Goal: Information Seeking & Learning: Learn about a topic

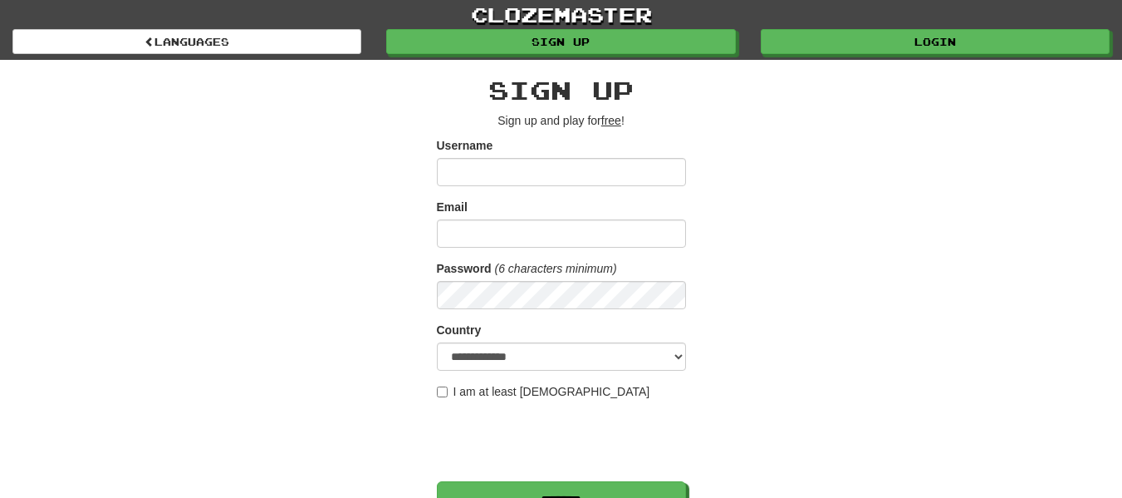
type input "**********"
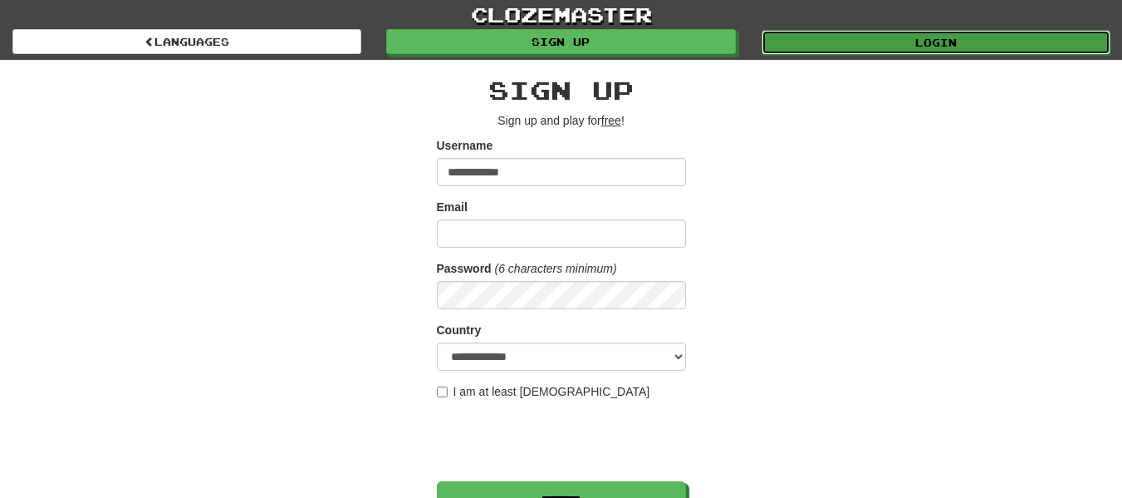
drag, startPoint x: 816, startPoint y: 51, endPoint x: 813, endPoint y: 40, distance: 11.1
click at [816, 51] on link "Login" at bounding box center [936, 42] width 349 height 25
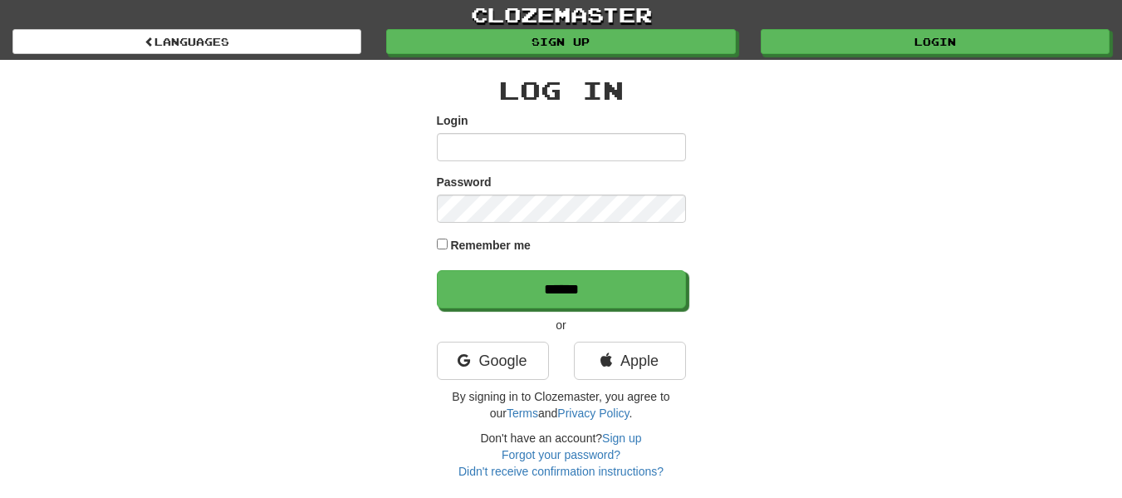
type input "**********"
click at [443, 146] on input "**********" at bounding box center [561, 147] width 249 height 28
click at [449, 240] on div "Remember me" at bounding box center [561, 246] width 249 height 22
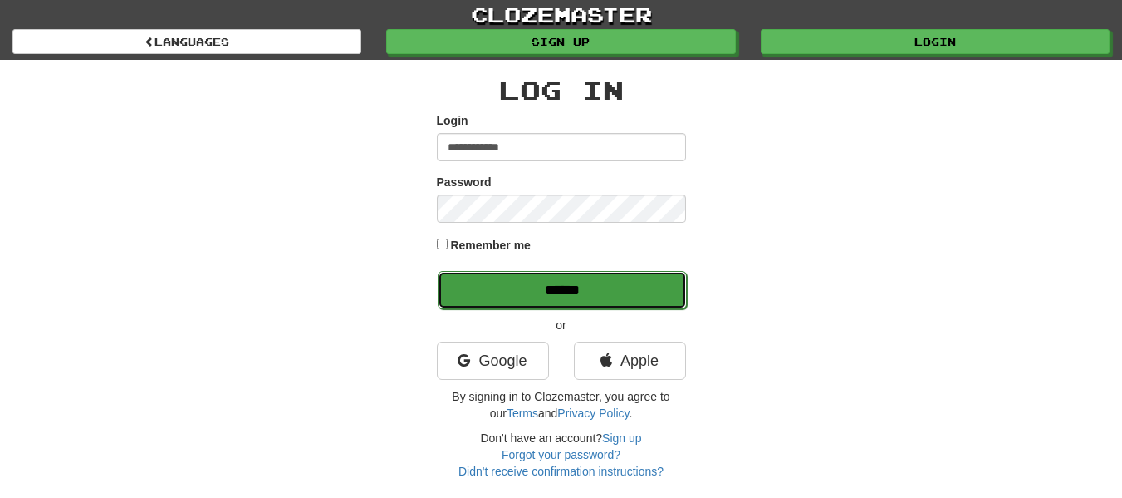
click at [471, 284] on input "******" at bounding box center [562, 290] width 249 height 38
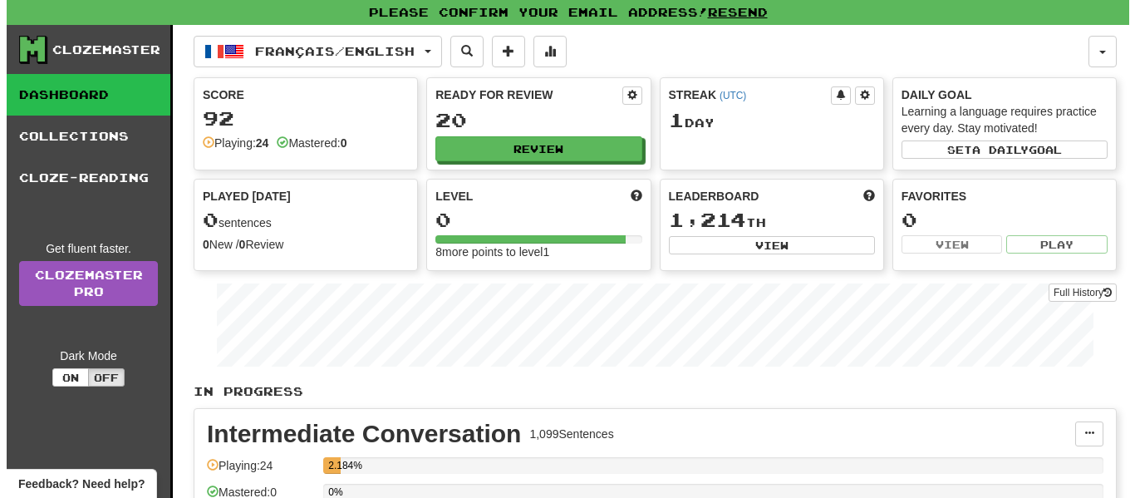
scroll to position [321, 0]
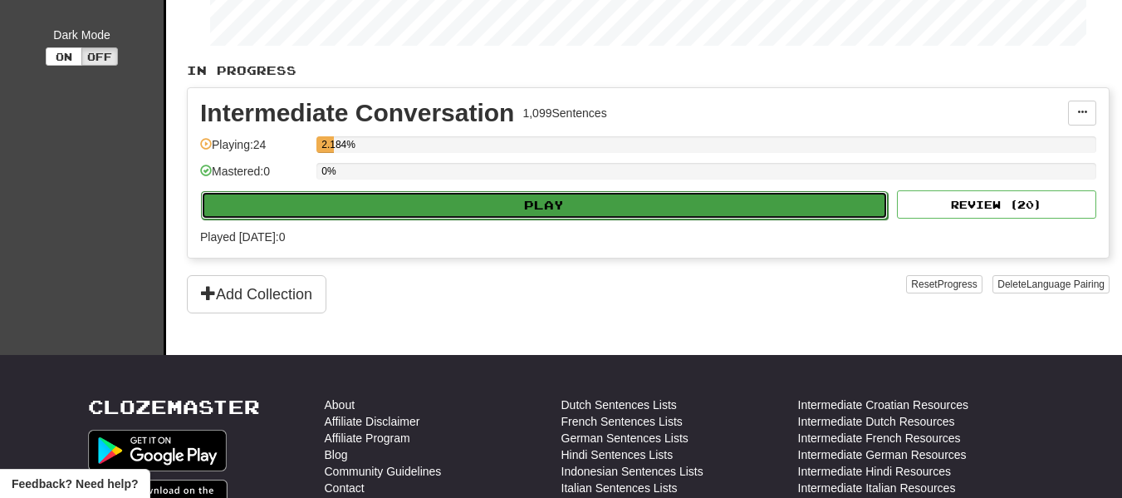
click at [396, 197] on button "Play" at bounding box center [544, 205] width 687 height 28
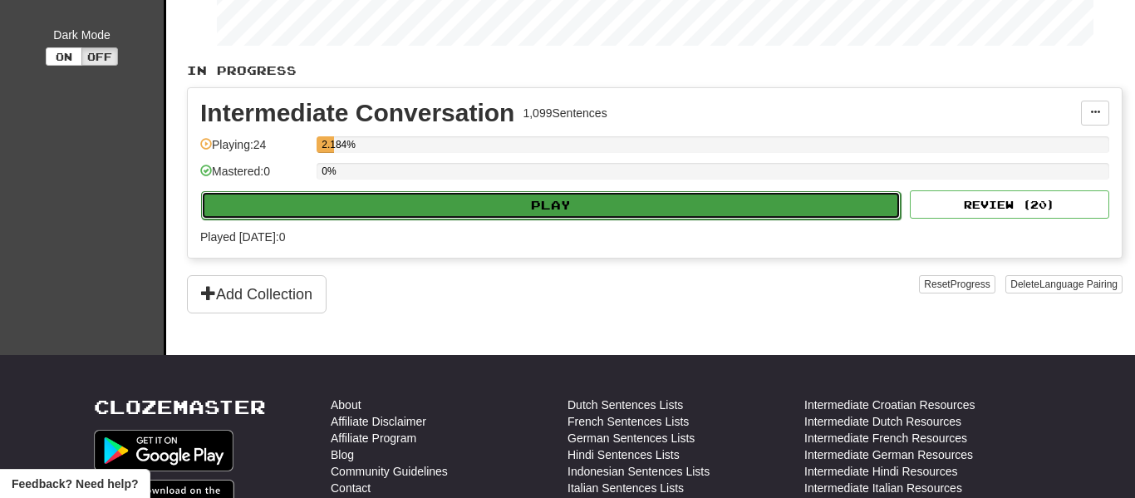
select select "**"
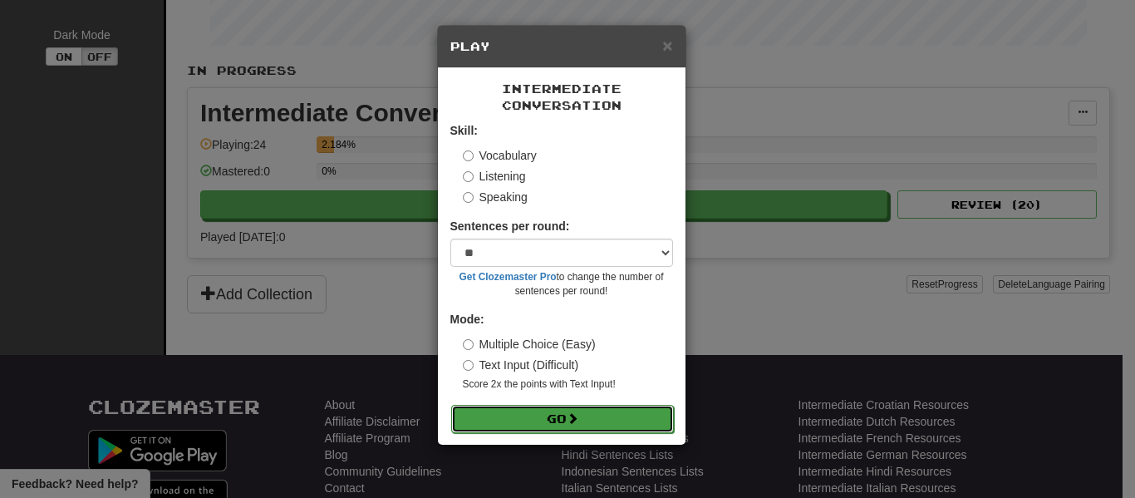
click at [533, 419] on button "Go" at bounding box center [562, 419] width 223 height 28
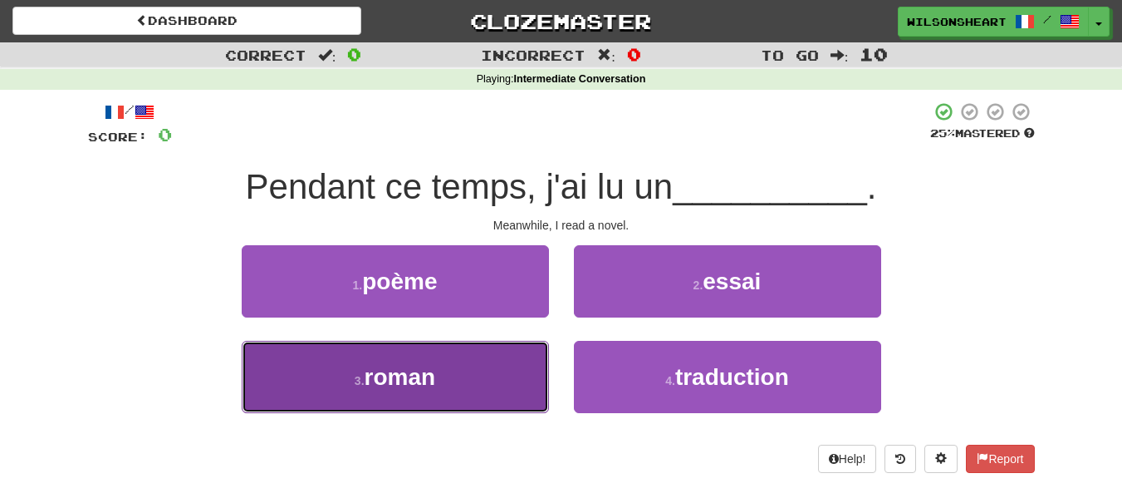
click at [441, 387] on button "3 . roman" at bounding box center [395, 377] width 307 height 72
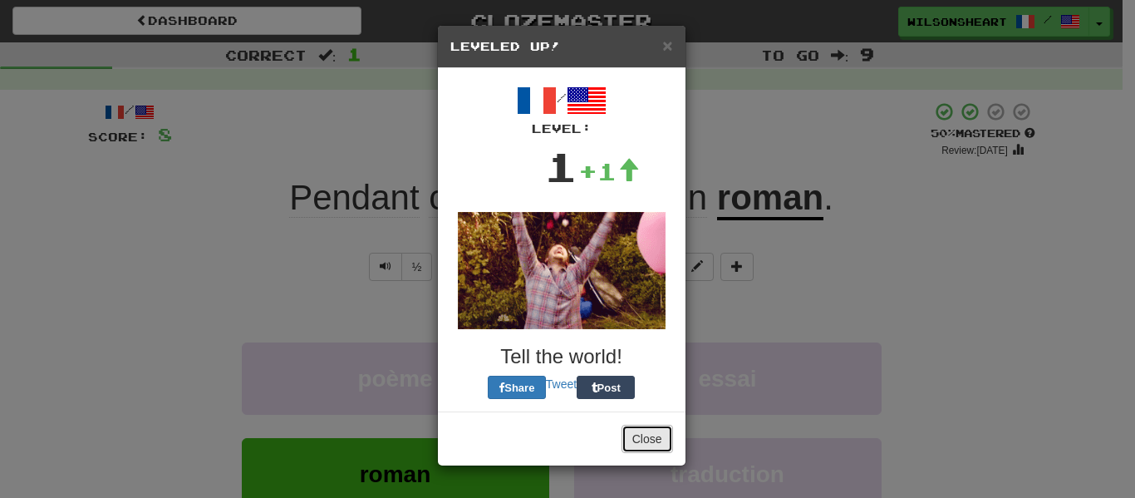
click at [647, 434] on button "Close" at bounding box center [647, 438] width 52 height 28
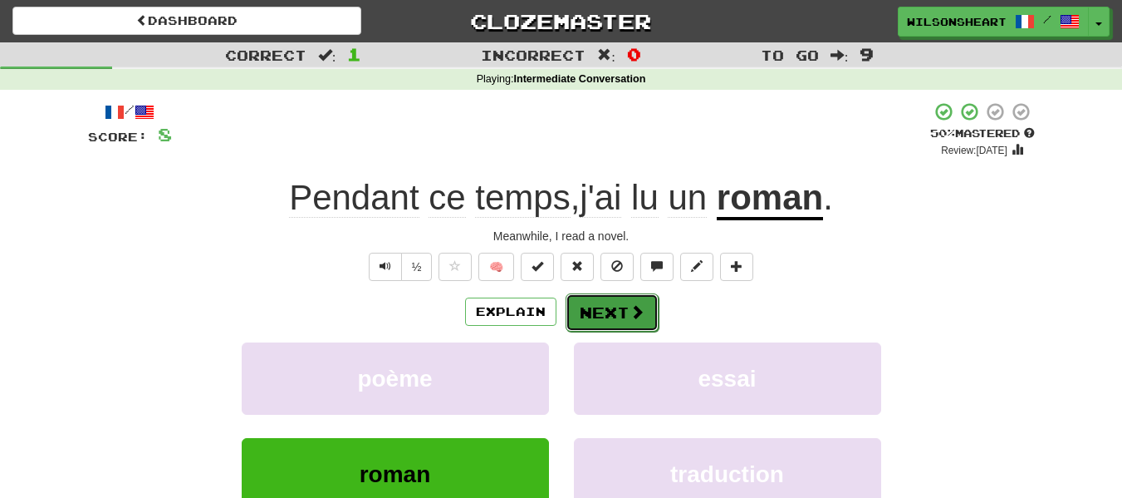
click at [631, 325] on button "Next" at bounding box center [612, 312] width 93 height 38
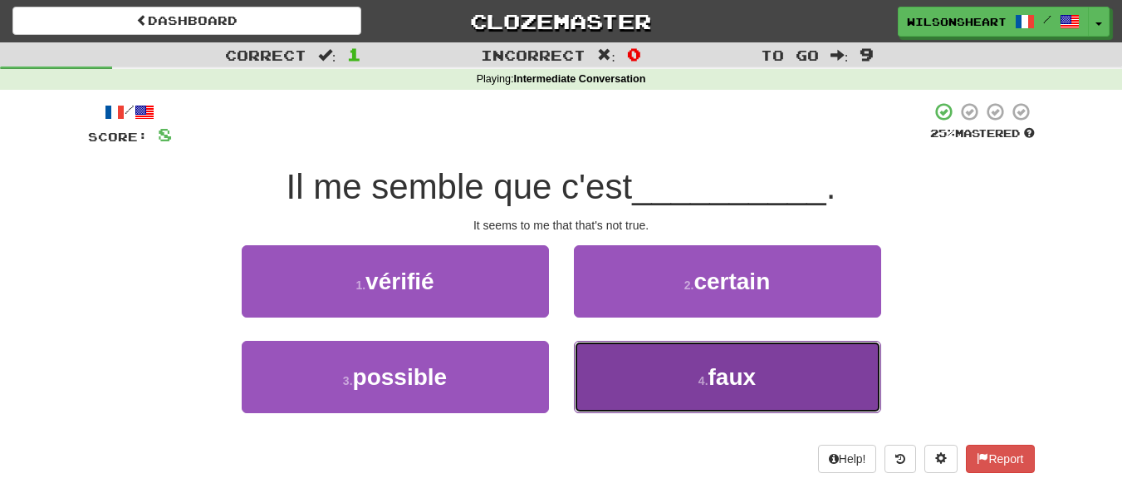
click at [662, 374] on button "4 . faux" at bounding box center [727, 377] width 307 height 72
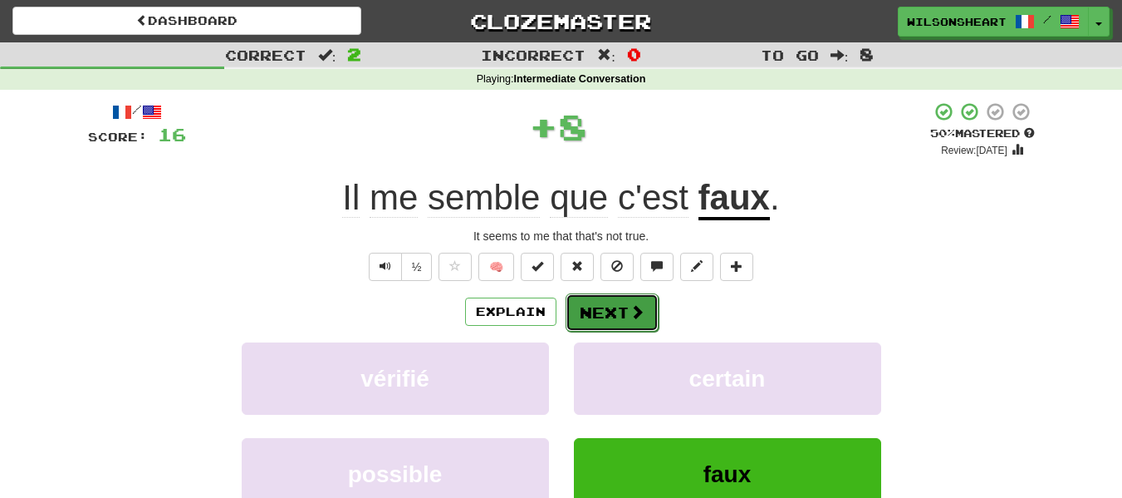
click at [596, 315] on button "Next" at bounding box center [612, 312] width 93 height 38
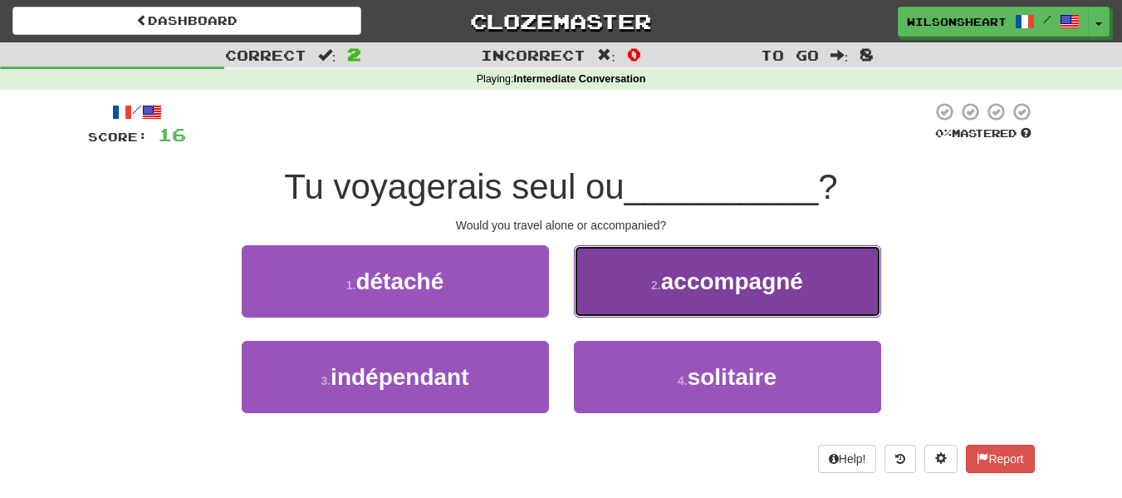
click at [597, 300] on button "2 . accompagné" at bounding box center [727, 281] width 307 height 72
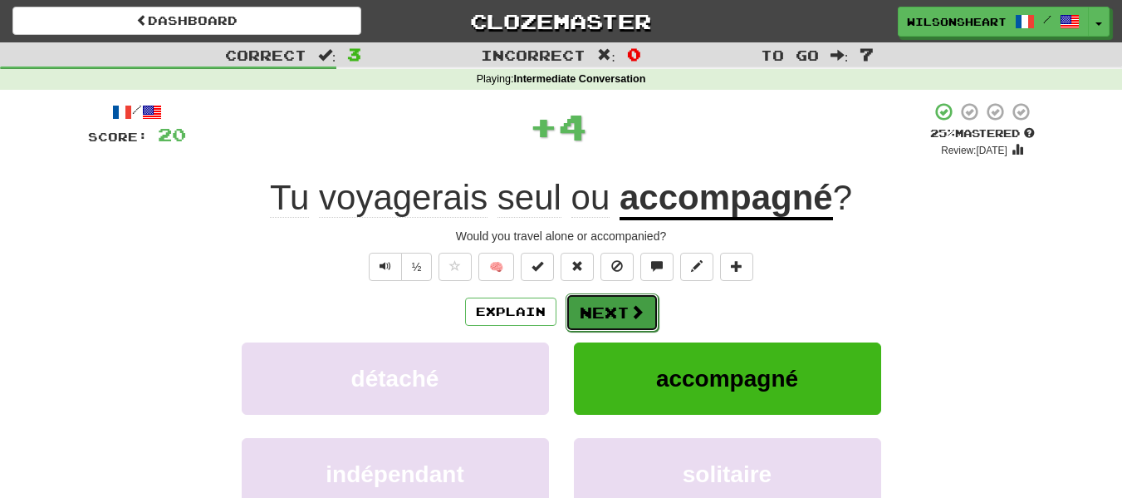
click at [621, 326] on button "Next" at bounding box center [612, 312] width 93 height 38
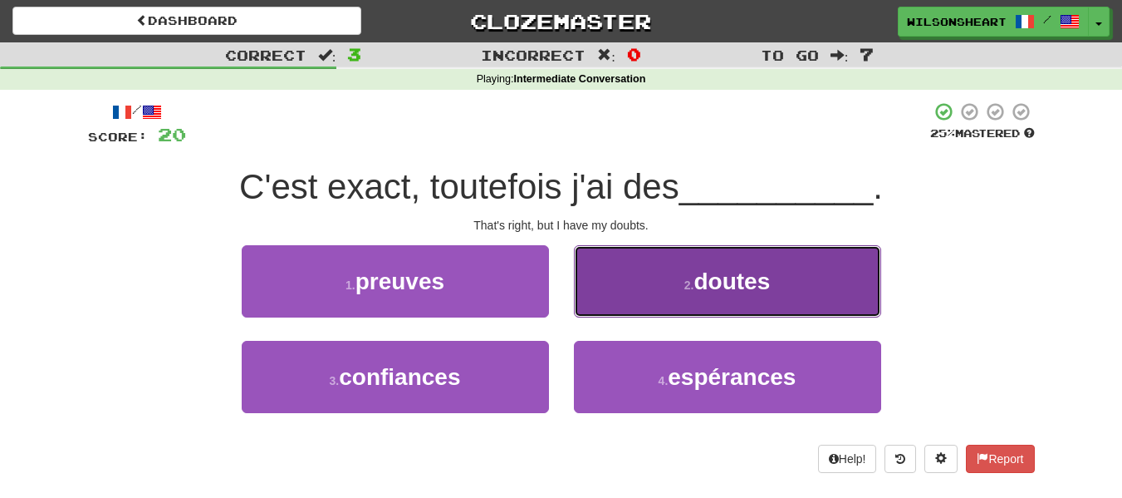
click at [616, 282] on button "2 . doutes" at bounding box center [727, 281] width 307 height 72
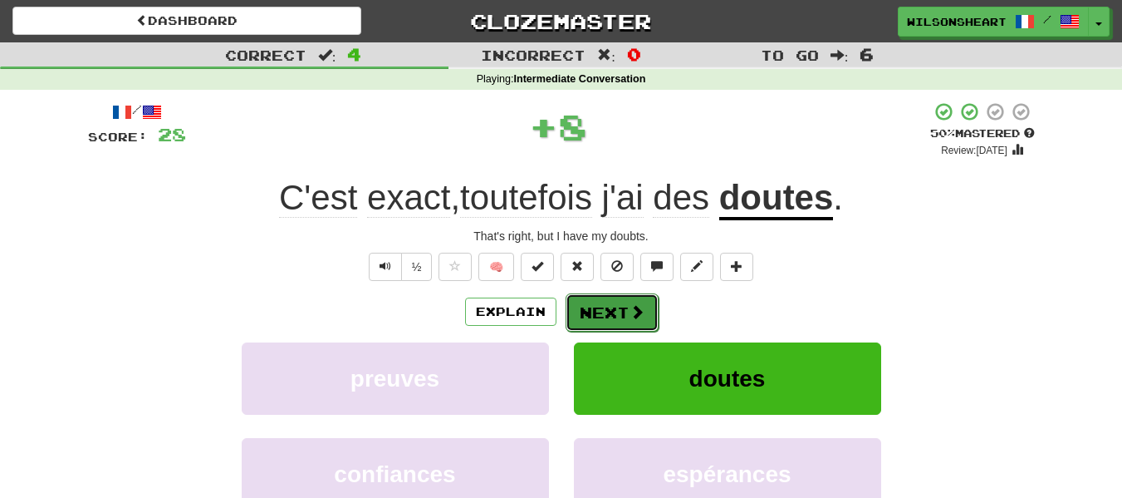
click at [628, 323] on button "Next" at bounding box center [612, 312] width 93 height 38
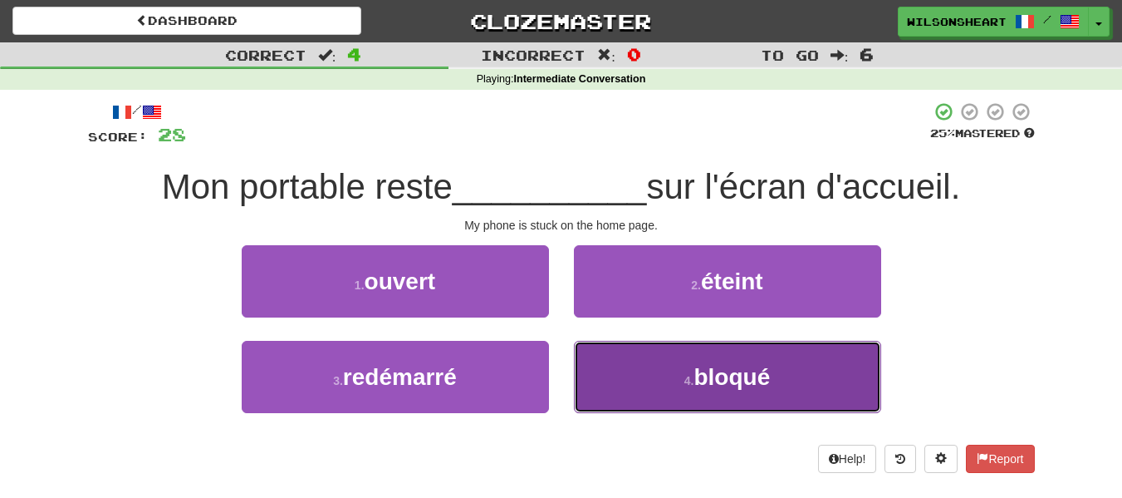
click at [648, 373] on button "4 . bloqué" at bounding box center [727, 377] width 307 height 72
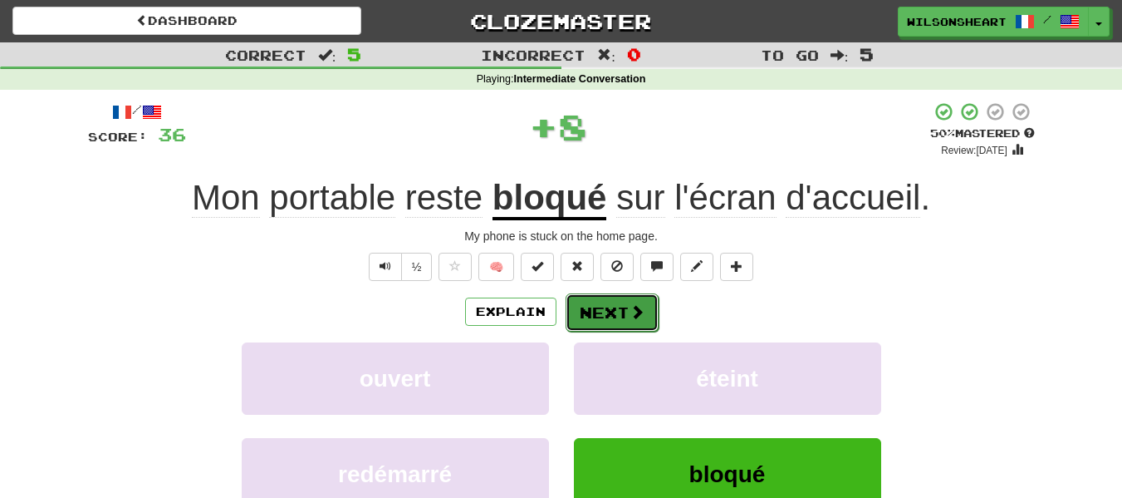
click at [616, 302] on button "Next" at bounding box center [612, 312] width 93 height 38
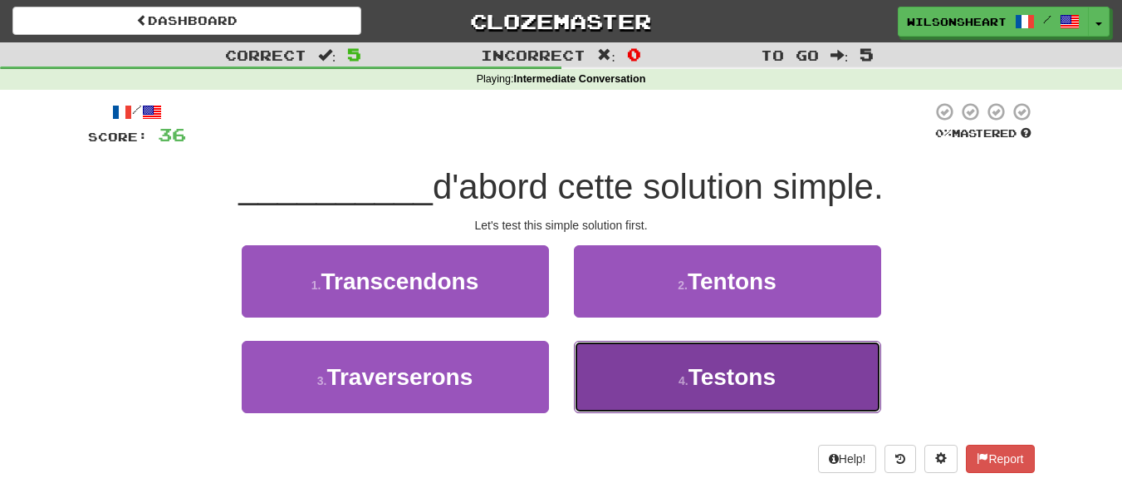
click at [608, 375] on button "4 . Testons" at bounding box center [727, 377] width 307 height 72
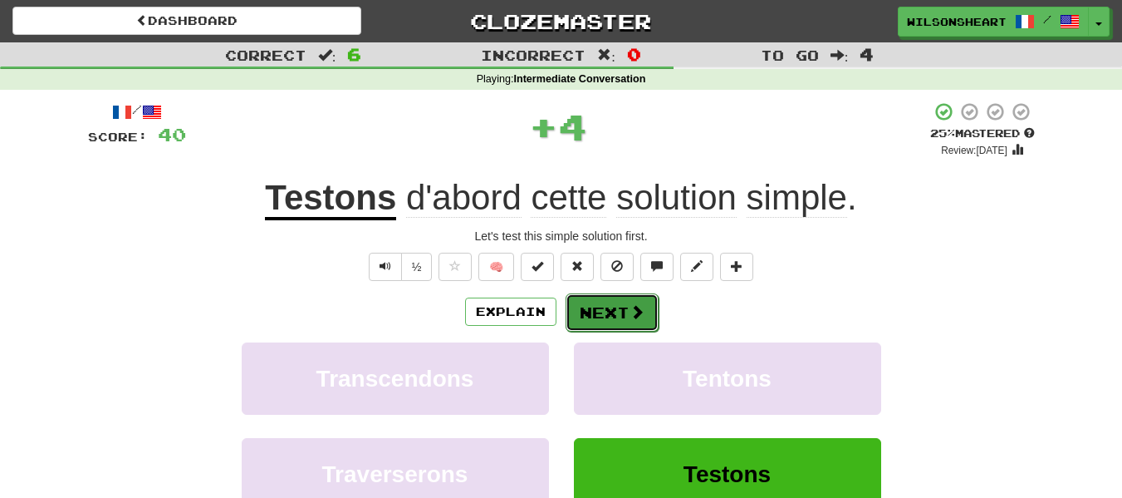
click at [605, 316] on button "Next" at bounding box center [612, 312] width 93 height 38
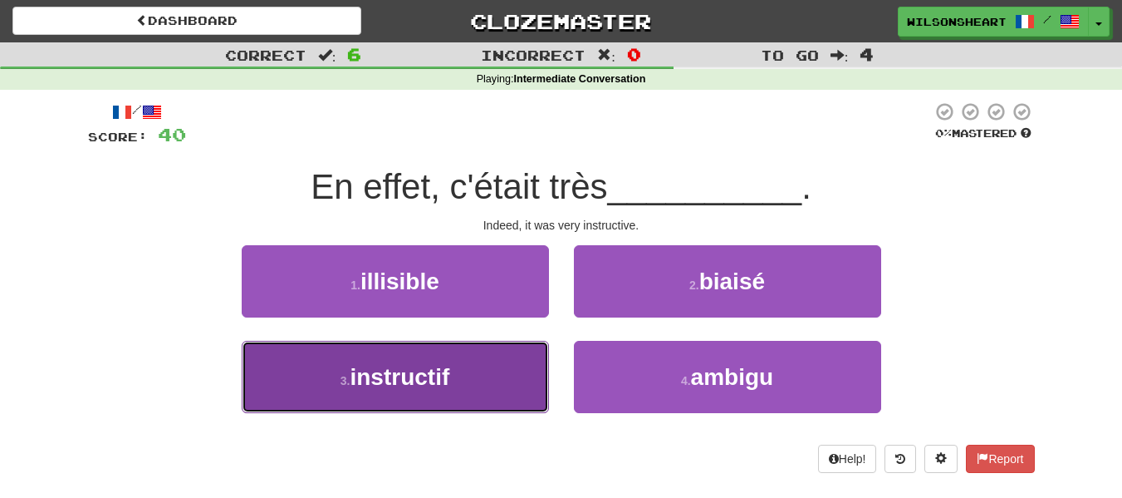
click at [481, 368] on button "3 . instructif" at bounding box center [395, 377] width 307 height 72
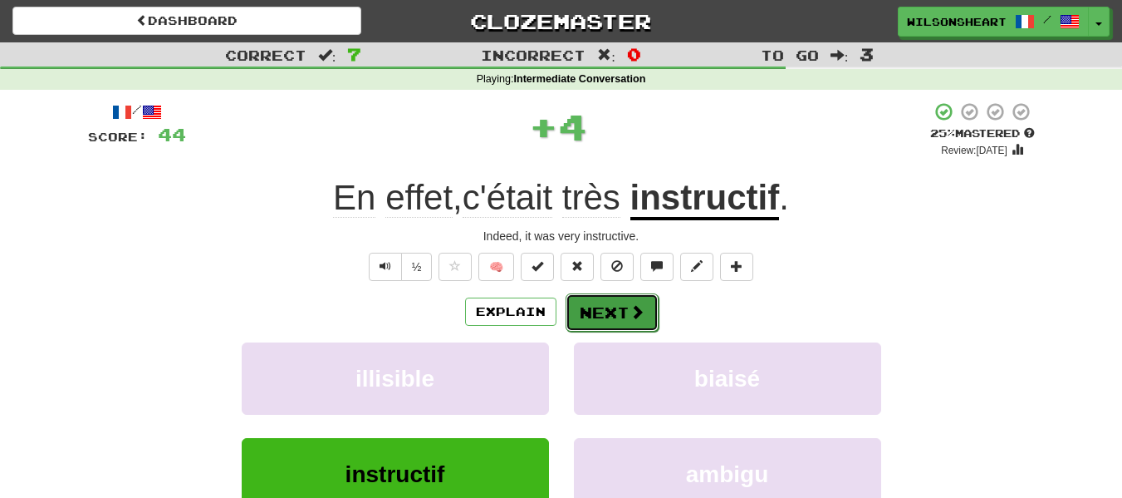
click at [606, 294] on button "Next" at bounding box center [612, 312] width 93 height 38
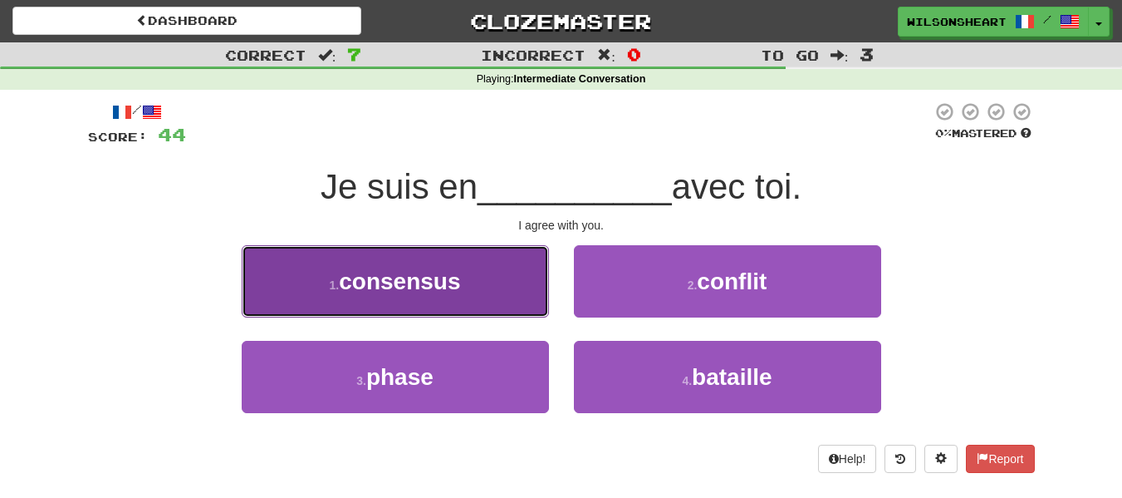
click at [437, 278] on span "consensus" at bounding box center [399, 281] width 121 height 26
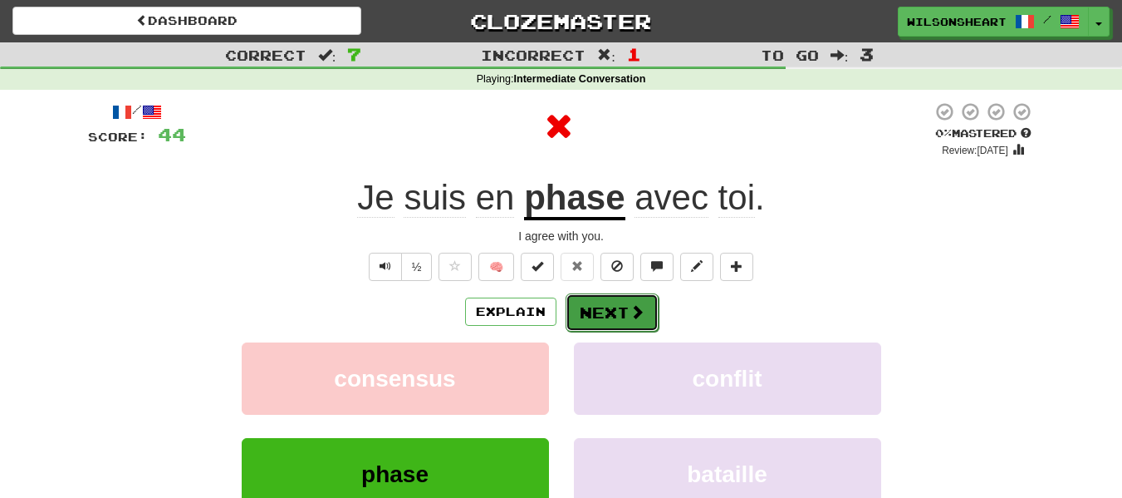
click at [617, 309] on button "Next" at bounding box center [612, 312] width 93 height 38
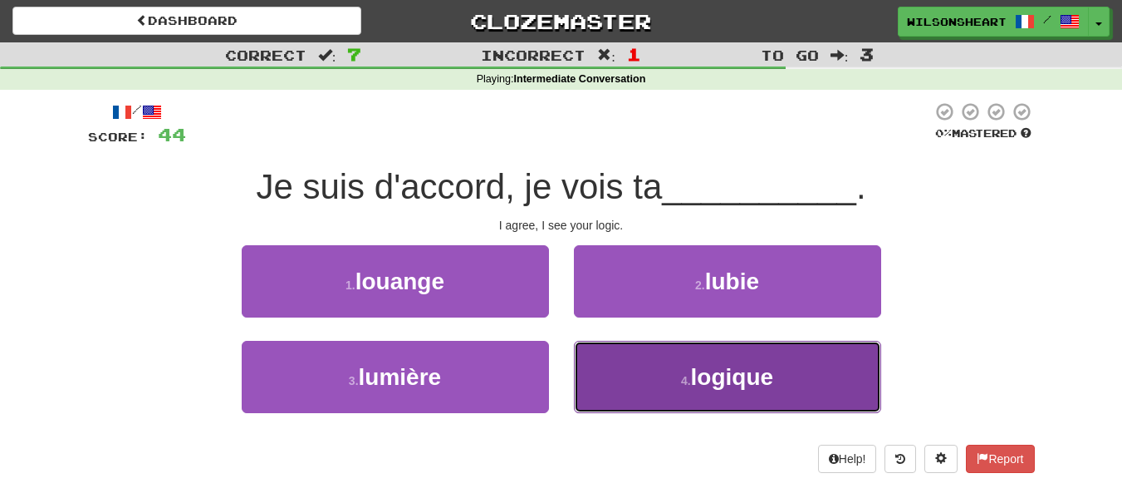
click at [626, 342] on button "4 . logique" at bounding box center [727, 377] width 307 height 72
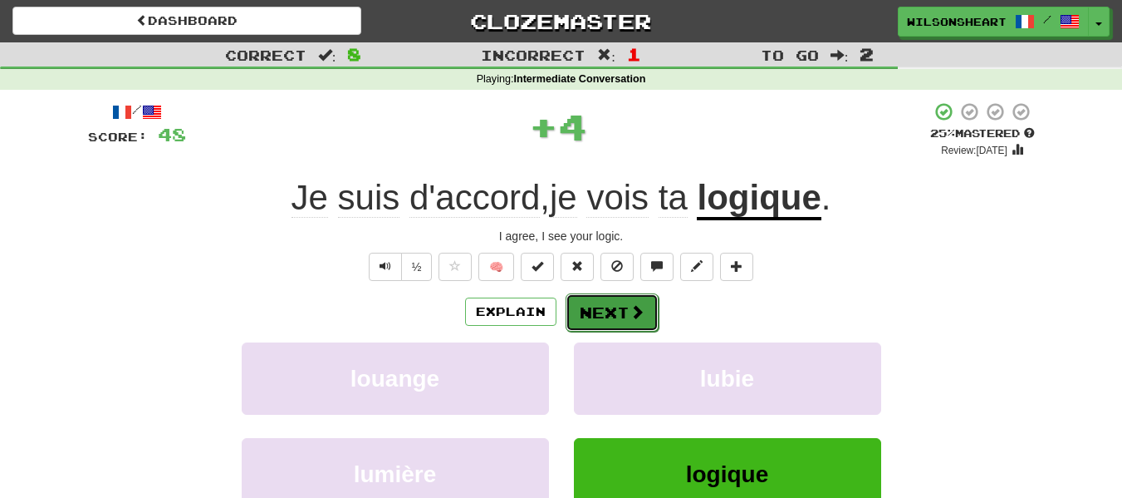
click at [630, 307] on span at bounding box center [637, 311] width 15 height 15
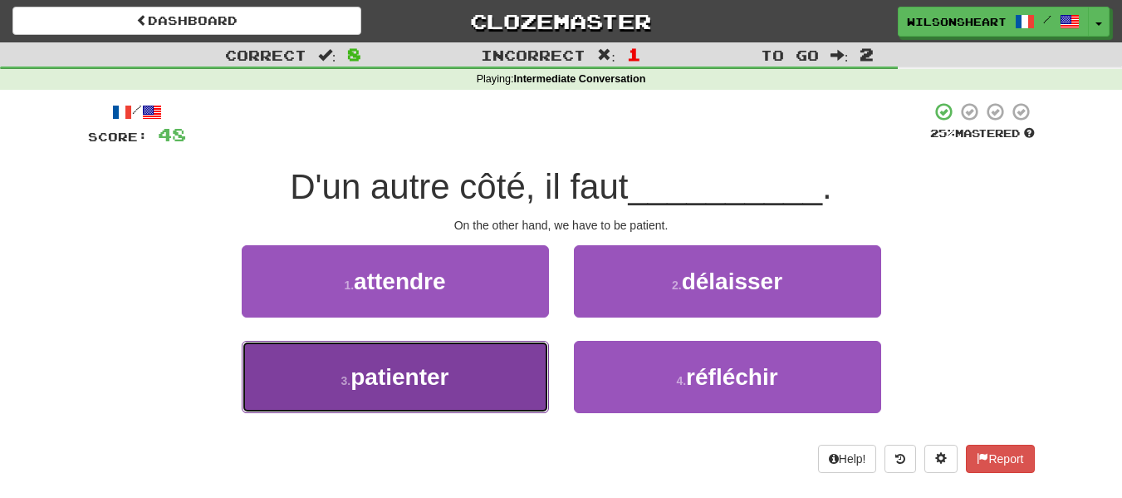
click at [416, 373] on span "patienter" at bounding box center [400, 377] width 98 height 26
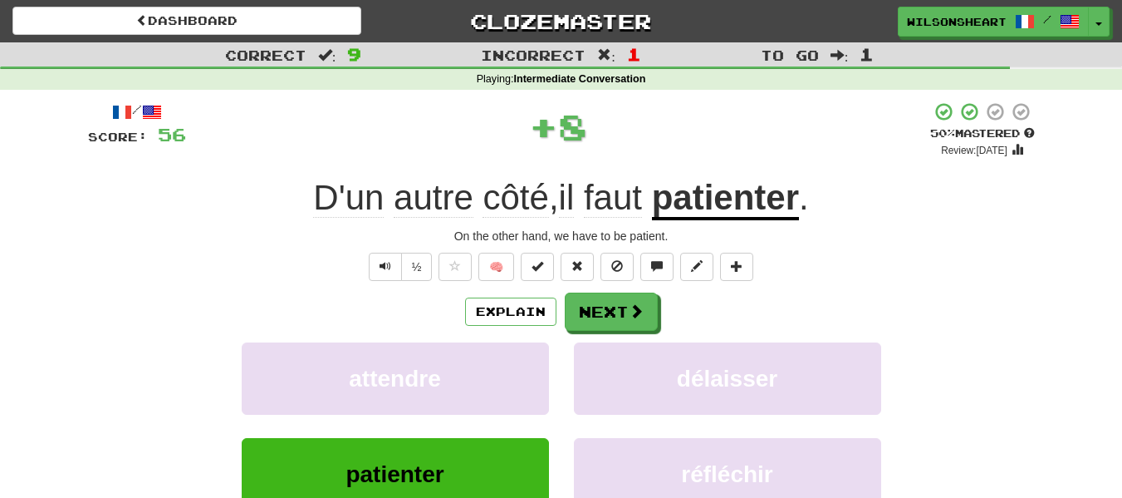
click at [607, 284] on div "/ Score: 56 + 8 50 % Mastered Review: [DATE] D'un autre côté , il faut patiente…" at bounding box center [561, 347] width 947 height 493
click at [606, 310] on button "Next" at bounding box center [612, 312] width 93 height 38
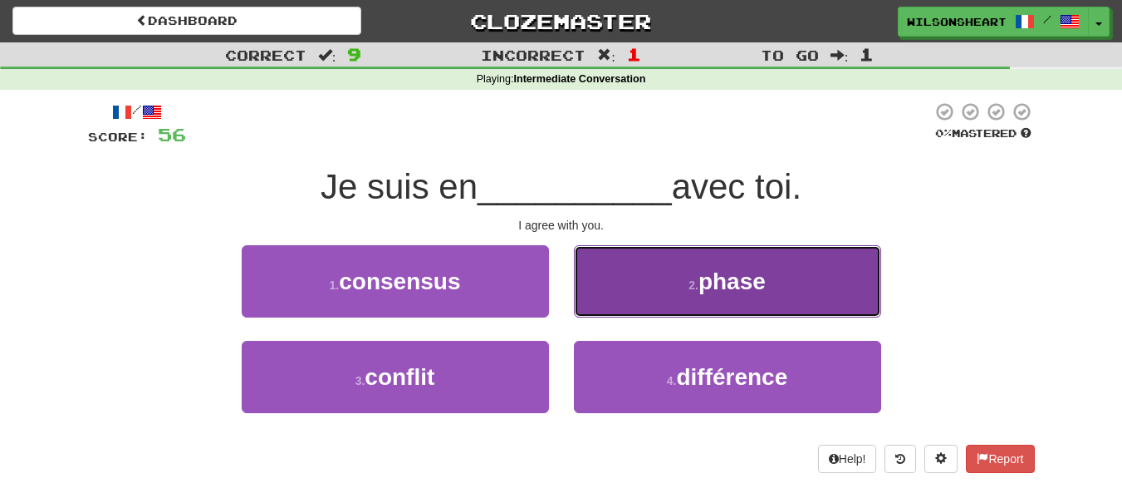
click at [613, 276] on button "2 . phase" at bounding box center [727, 281] width 307 height 72
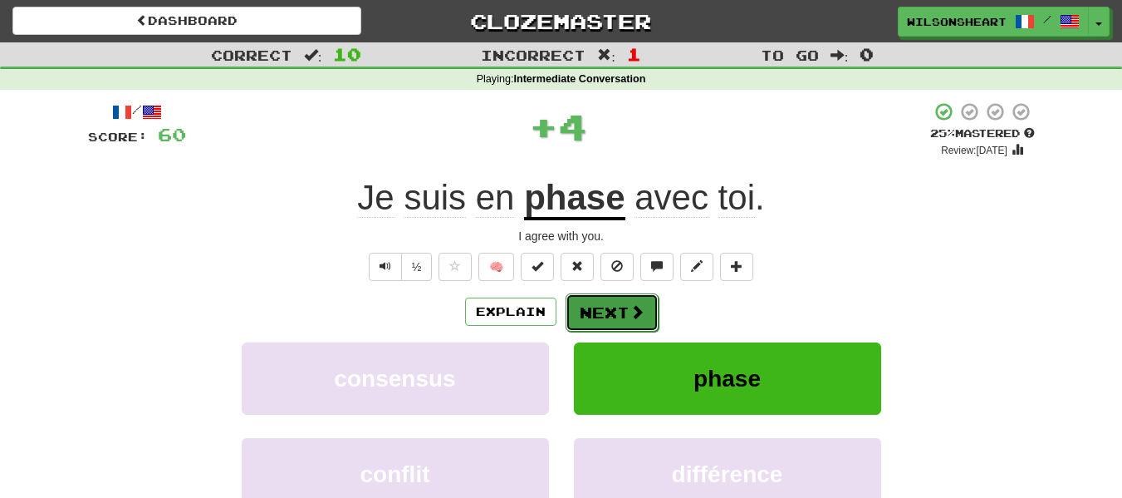
click at [619, 306] on button "Next" at bounding box center [612, 312] width 93 height 38
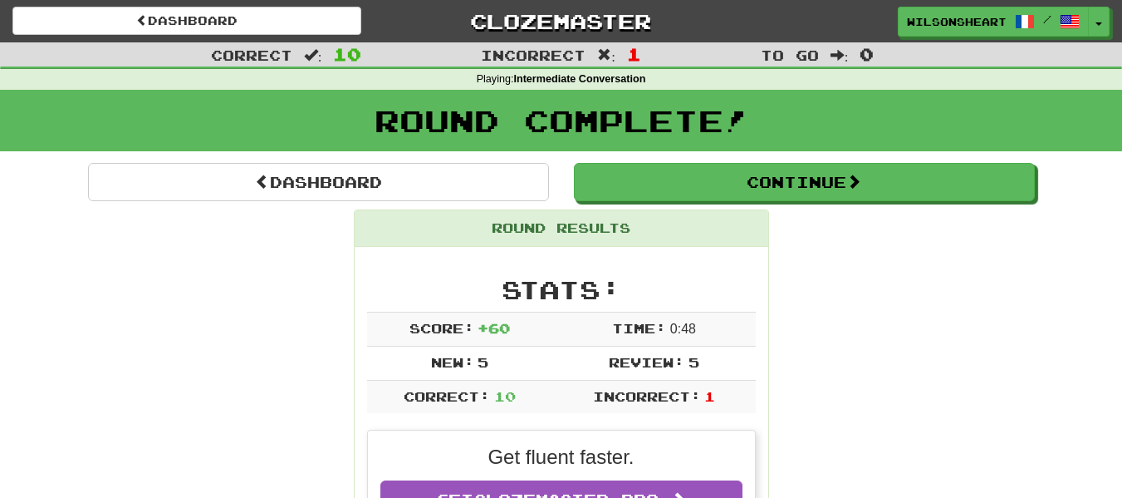
scroll to position [69, 0]
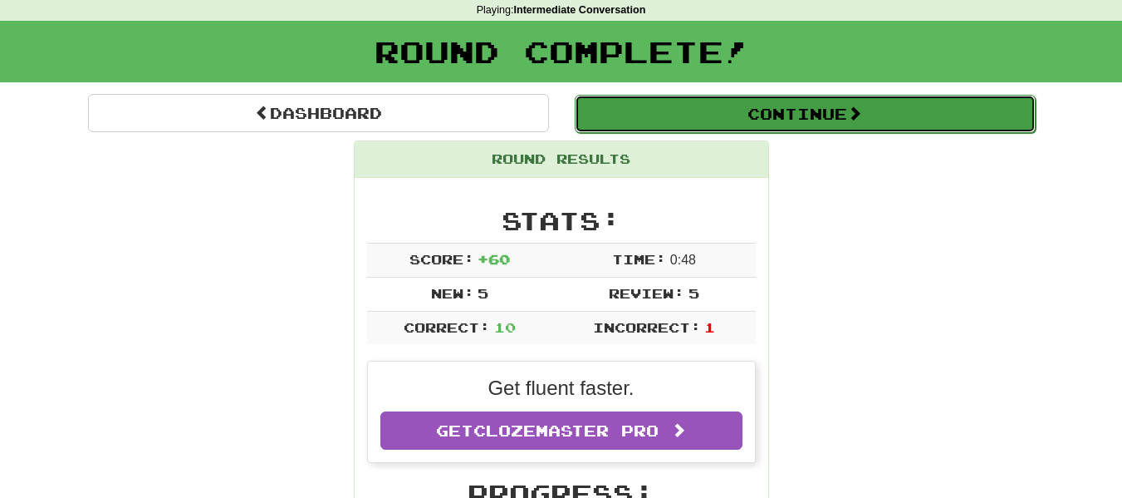
click at [621, 111] on button "Continue" at bounding box center [805, 114] width 461 height 38
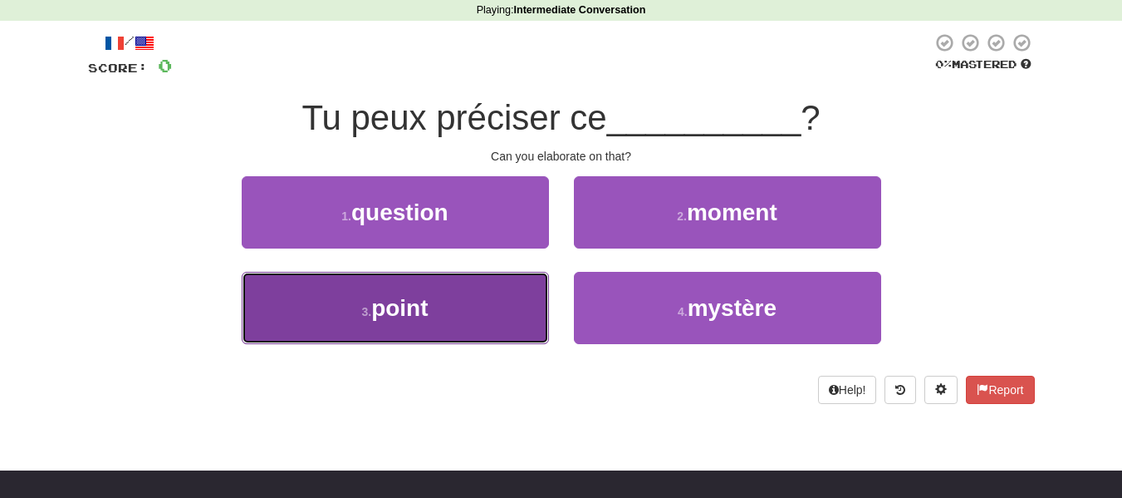
click at [471, 307] on button "3 . point" at bounding box center [395, 308] width 307 height 72
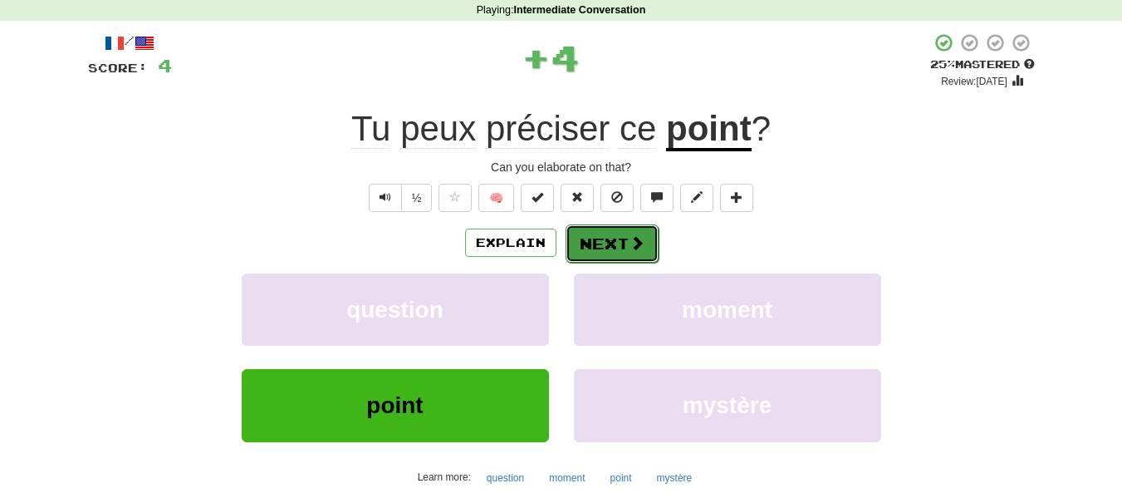
click at [606, 241] on button "Next" at bounding box center [612, 243] width 93 height 38
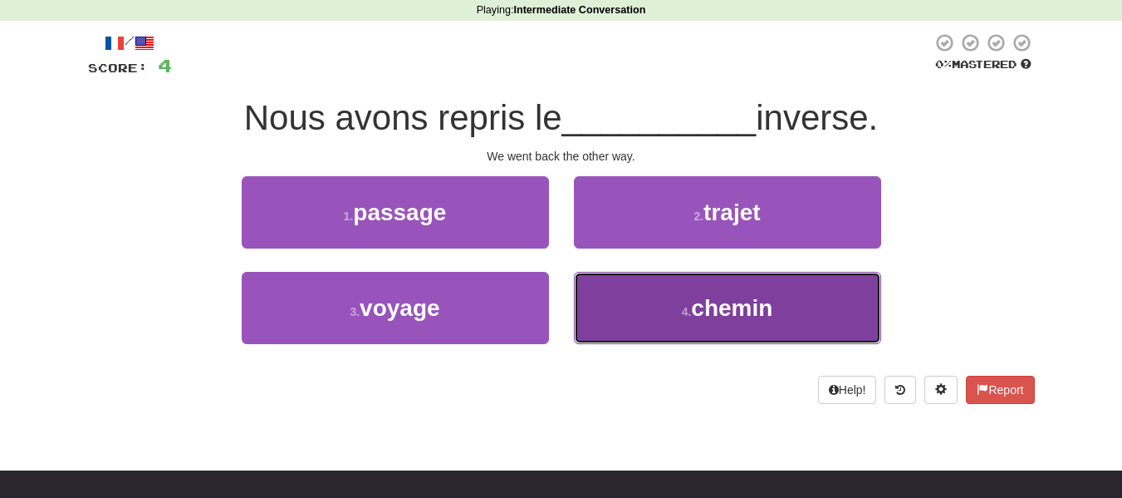
click at [630, 307] on button "4 . chemin" at bounding box center [727, 308] width 307 height 72
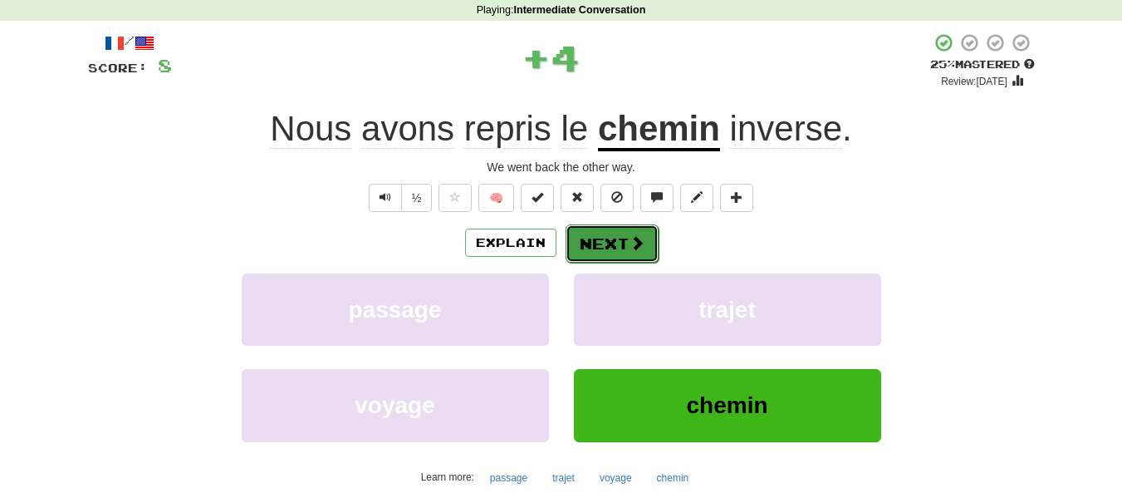
click at [603, 237] on button "Next" at bounding box center [612, 243] width 93 height 38
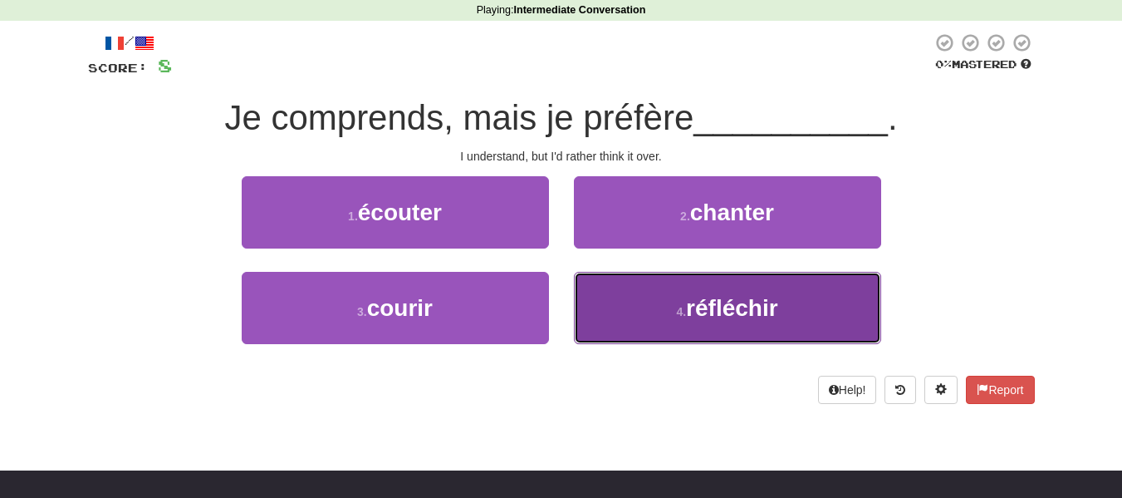
click at [644, 311] on button "4 . réfléchir" at bounding box center [727, 308] width 307 height 72
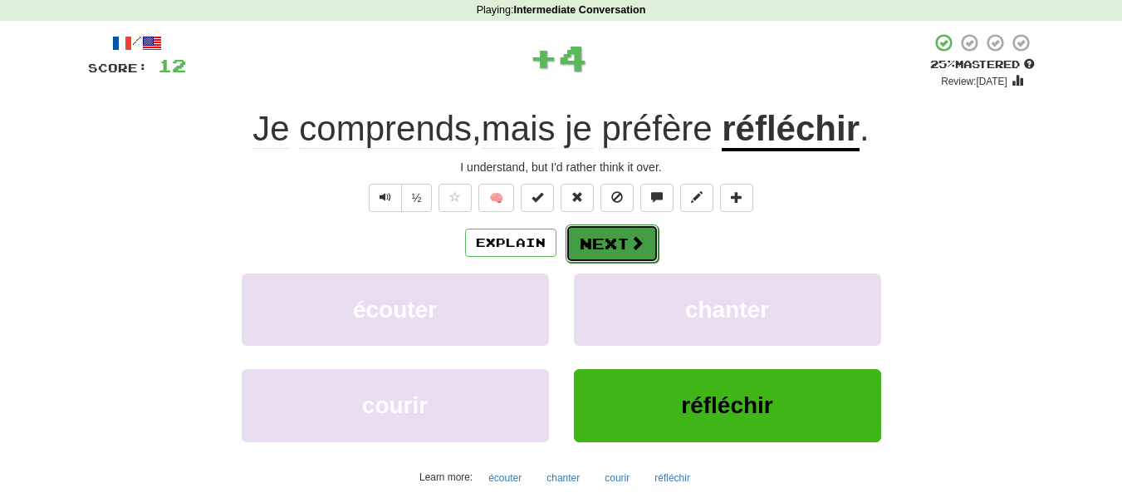
click at [610, 248] on button "Next" at bounding box center [612, 243] width 93 height 38
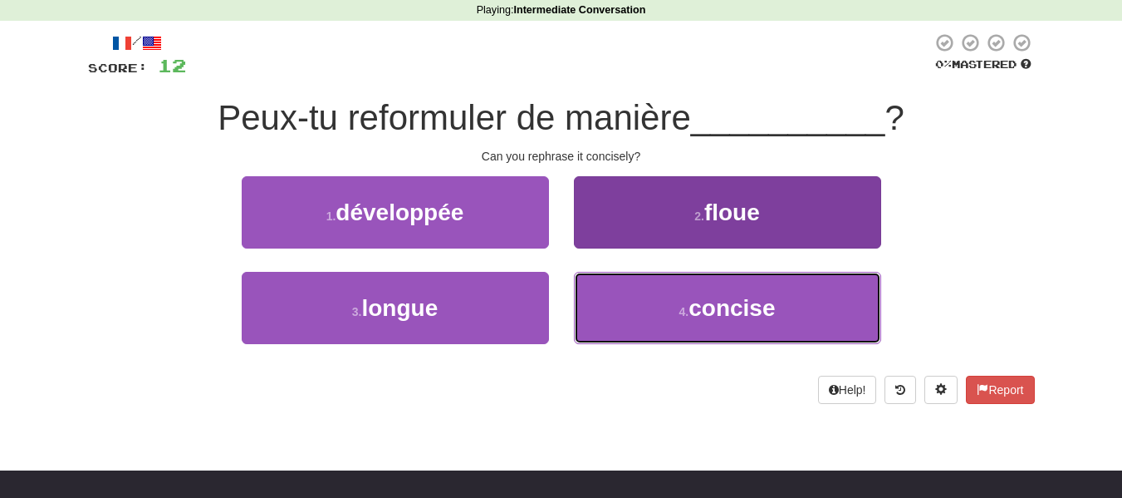
click at [605, 305] on button "4 . concise" at bounding box center [727, 308] width 307 height 72
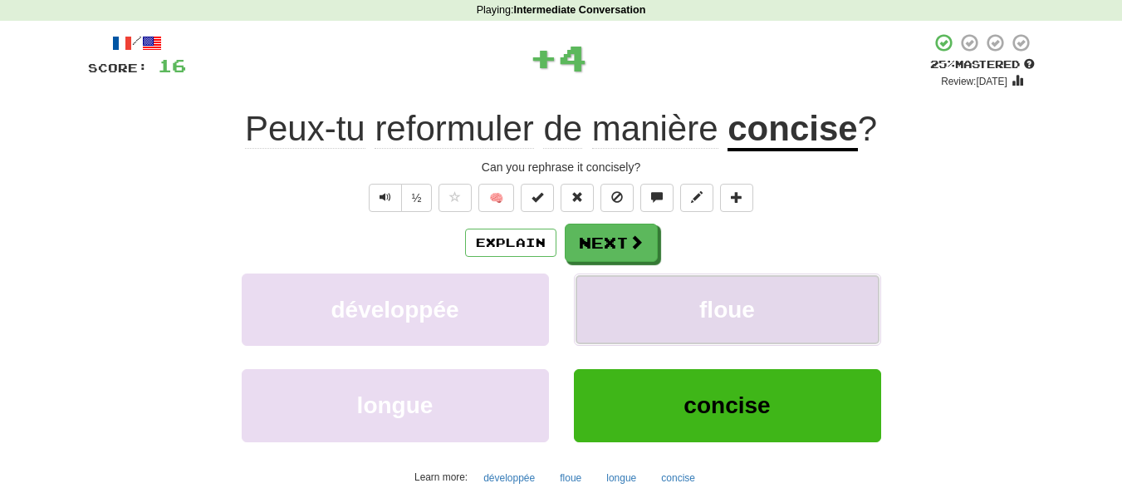
click at [605, 305] on button "floue" at bounding box center [727, 309] width 307 height 72
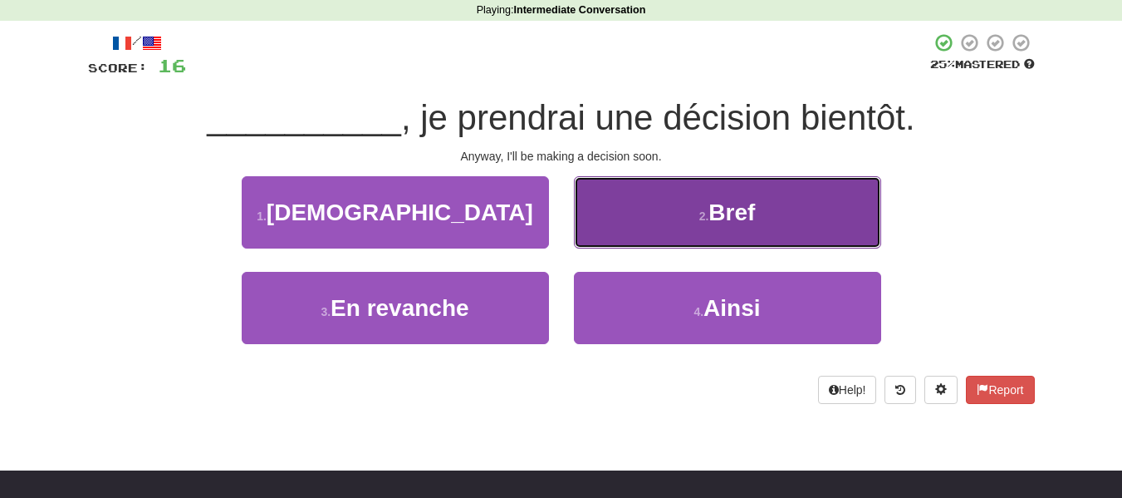
click at [627, 211] on button "2 . Bref" at bounding box center [727, 212] width 307 height 72
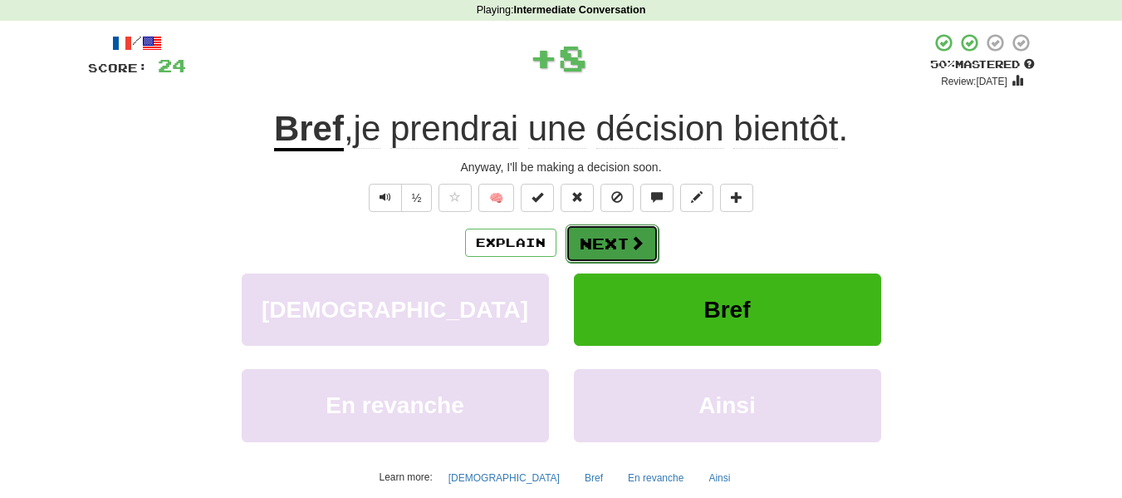
click at [629, 253] on button "Next" at bounding box center [612, 243] width 93 height 38
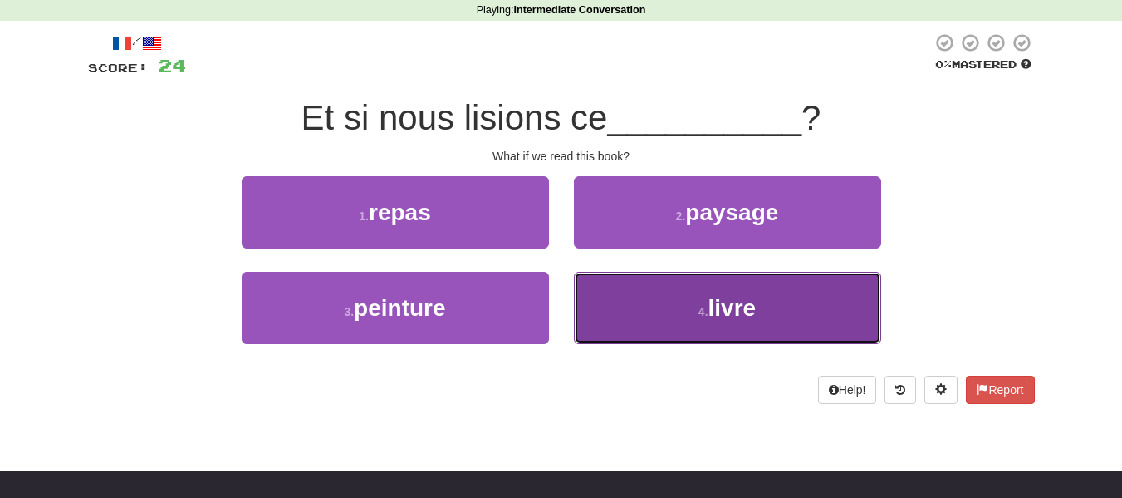
click at [616, 303] on button "4 . livre" at bounding box center [727, 308] width 307 height 72
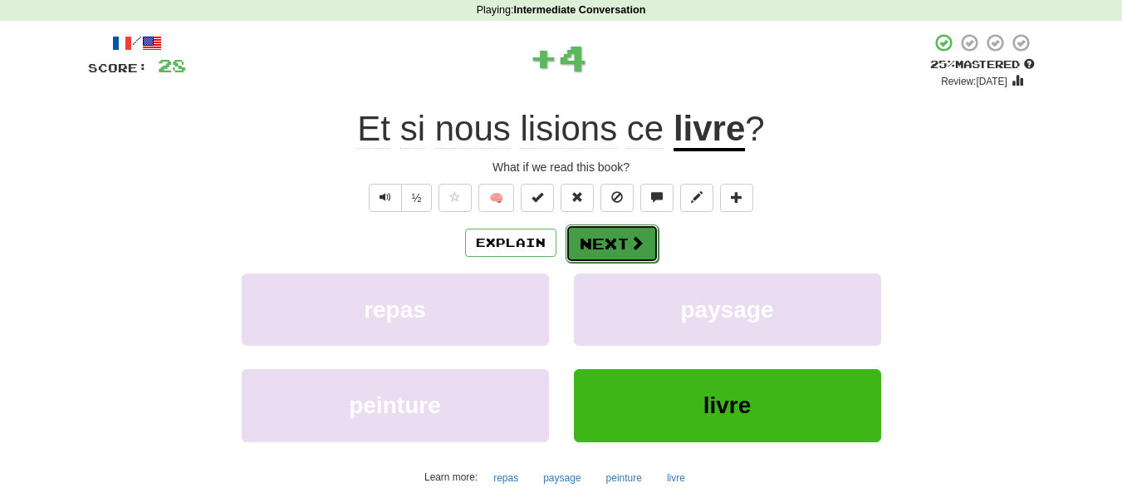
click at [606, 238] on button "Next" at bounding box center [612, 243] width 93 height 38
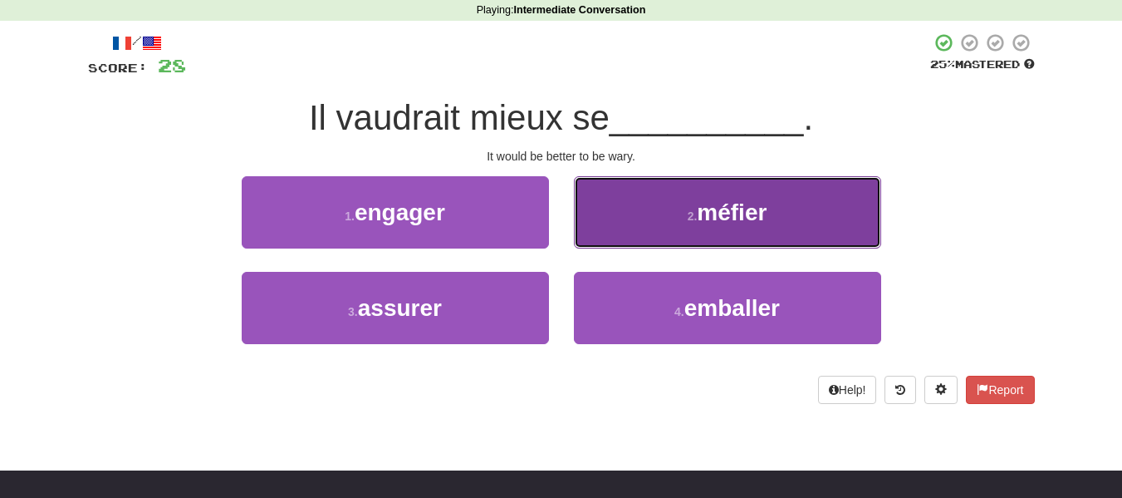
click at [642, 230] on button "2 . méfier" at bounding box center [727, 212] width 307 height 72
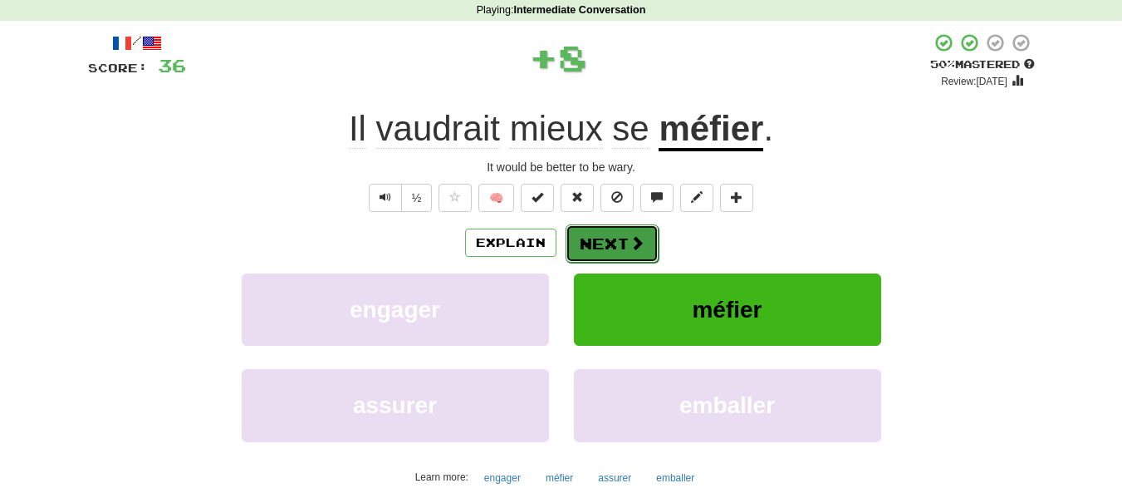
click at [634, 237] on span at bounding box center [637, 242] width 15 height 15
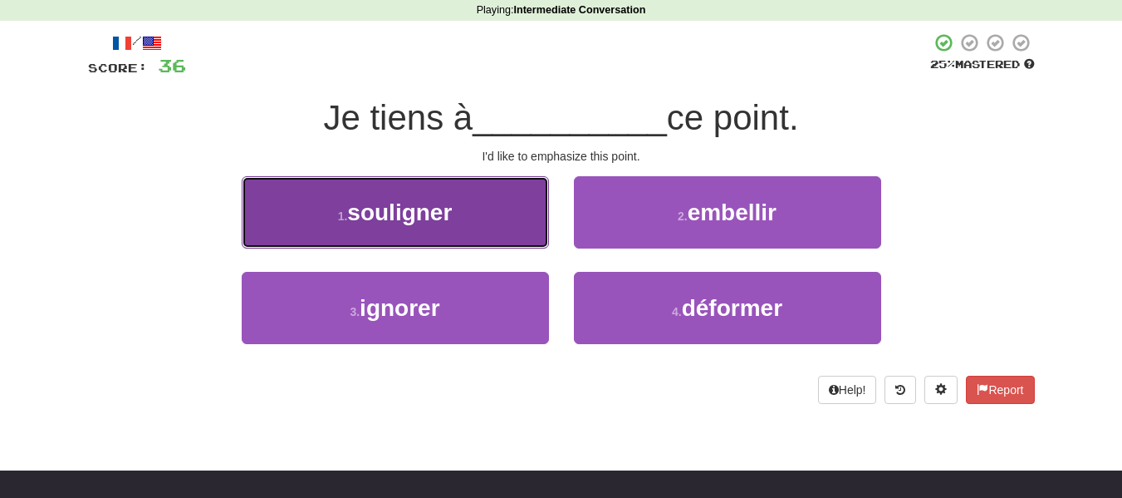
click at [508, 225] on button "1 . souligner" at bounding box center [395, 212] width 307 height 72
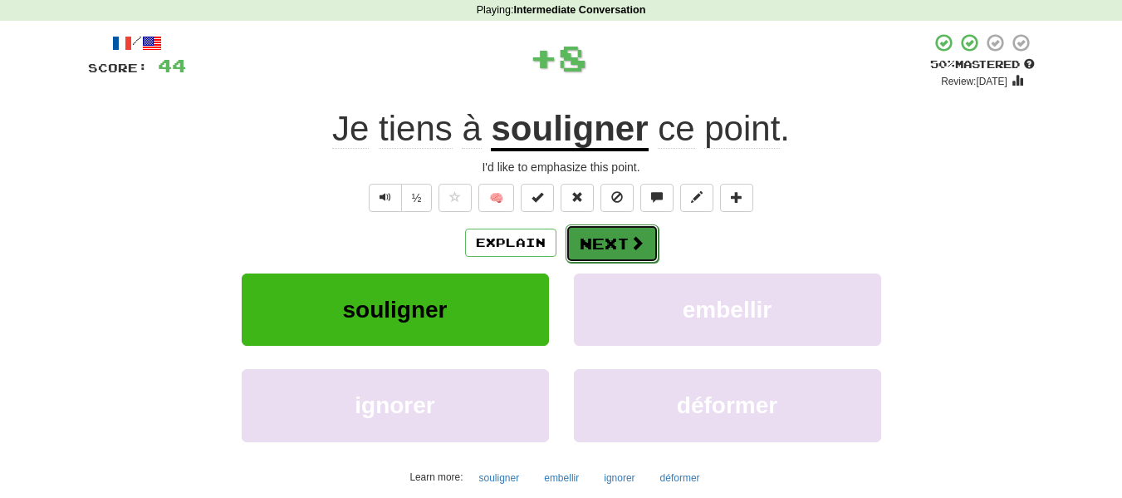
click at [603, 250] on button "Next" at bounding box center [612, 243] width 93 height 38
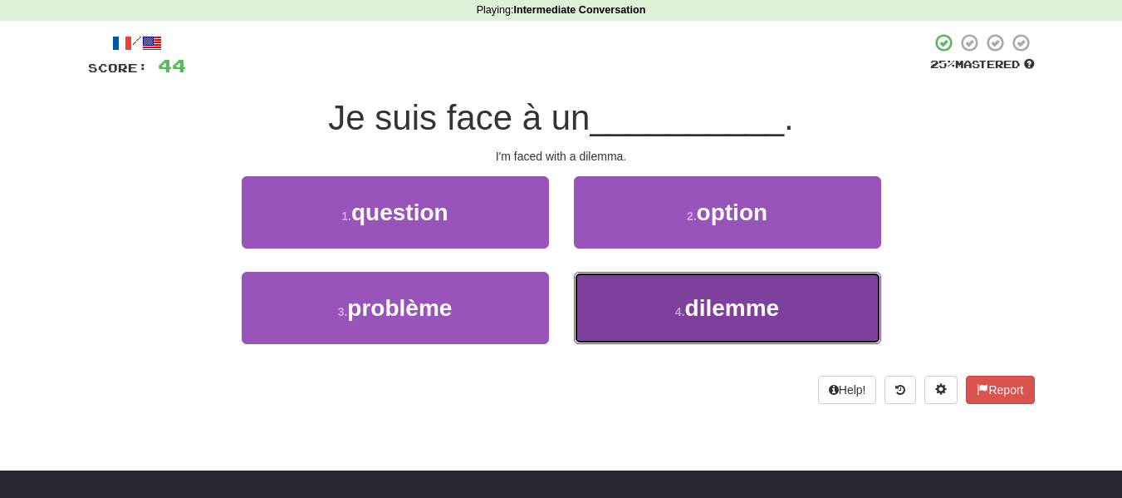
click at [611, 273] on button "4 . dilemme" at bounding box center [727, 308] width 307 height 72
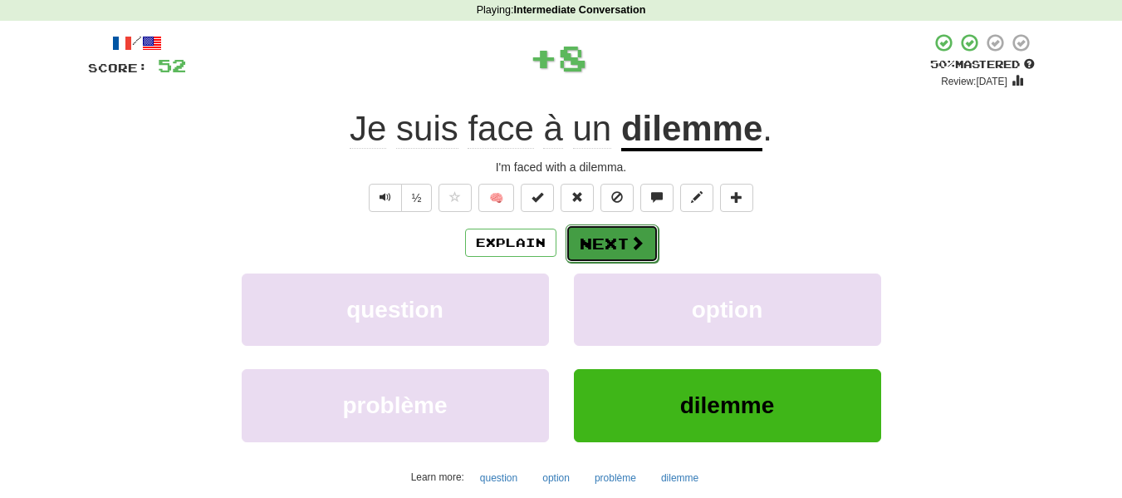
click at [597, 231] on button "Next" at bounding box center [612, 243] width 93 height 38
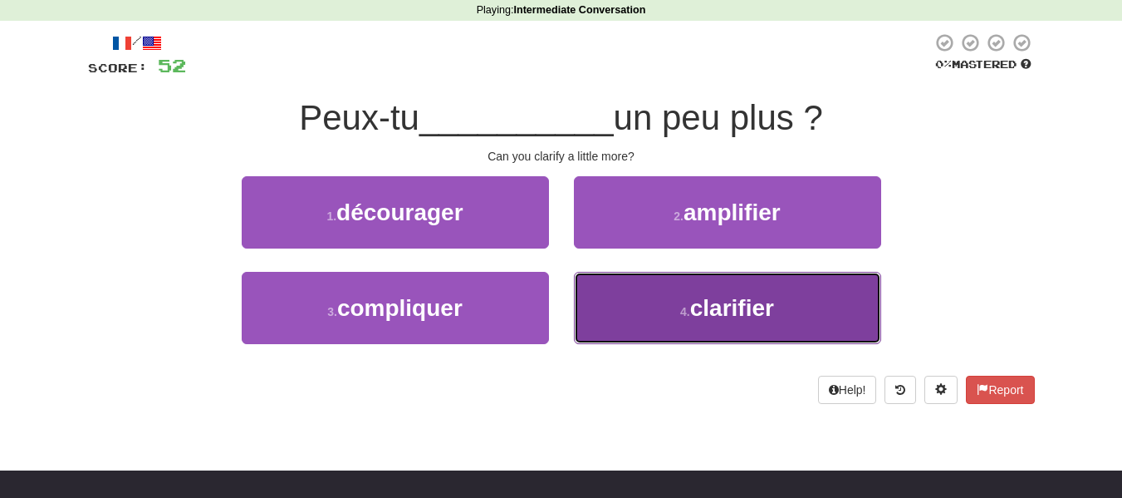
click at [649, 294] on button "4 . clarifier" at bounding box center [727, 308] width 307 height 72
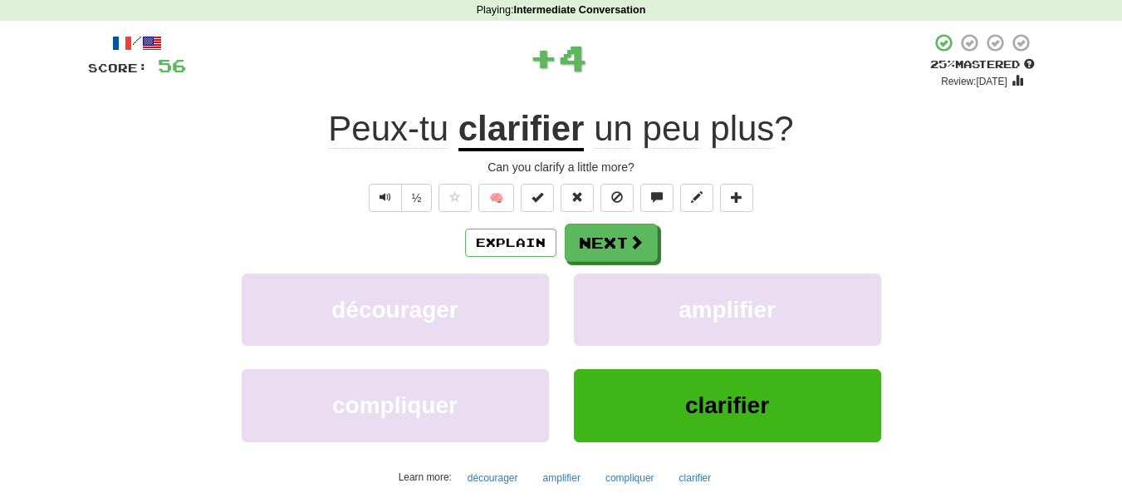
click at [638, 267] on div "Explain Next décourager amplifier compliquer clarifier Learn more: décourager a…" at bounding box center [561, 356] width 947 height 267
click at [608, 249] on button "Next" at bounding box center [612, 243] width 93 height 38
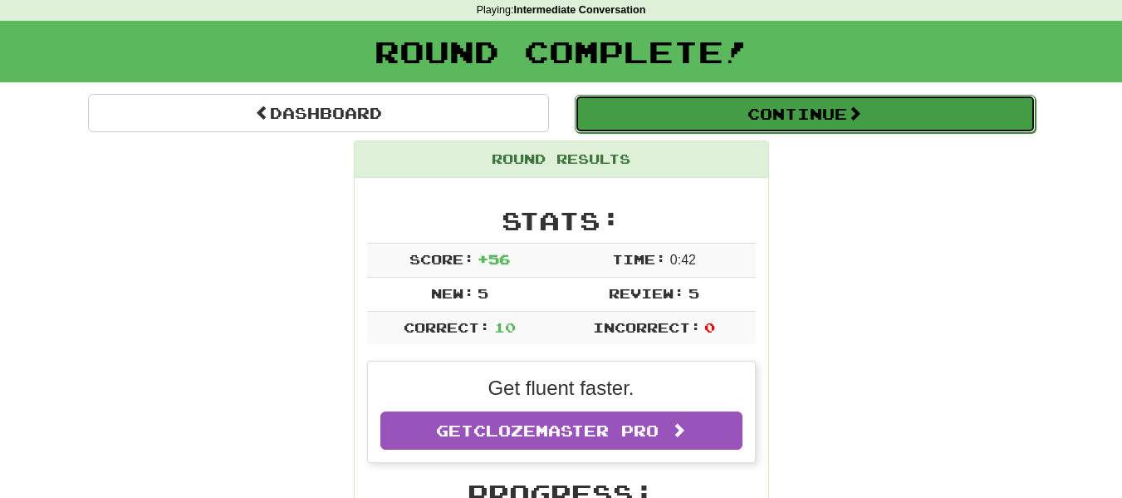
click at [656, 116] on button "Continue" at bounding box center [805, 114] width 461 height 38
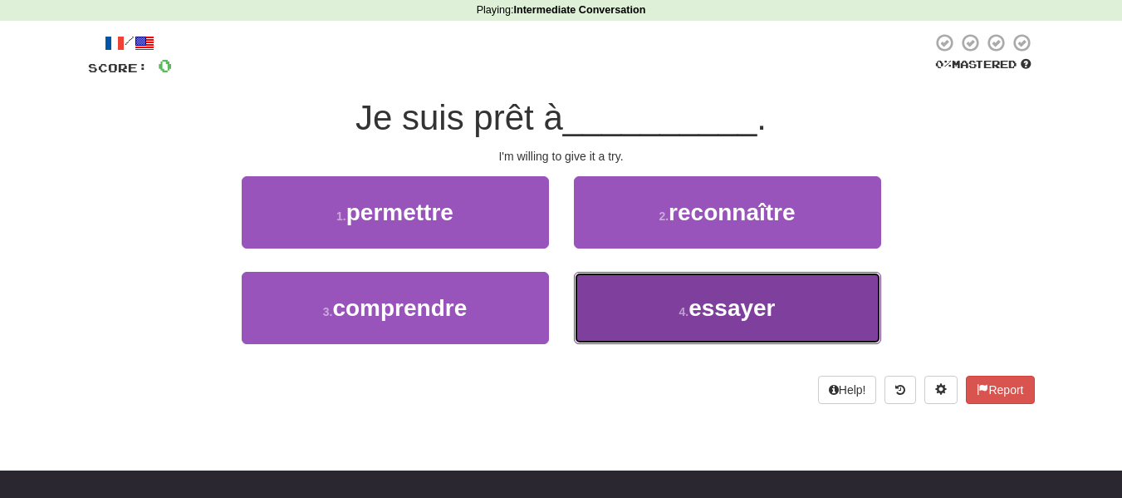
click at [637, 325] on button "4 . essayer" at bounding box center [727, 308] width 307 height 72
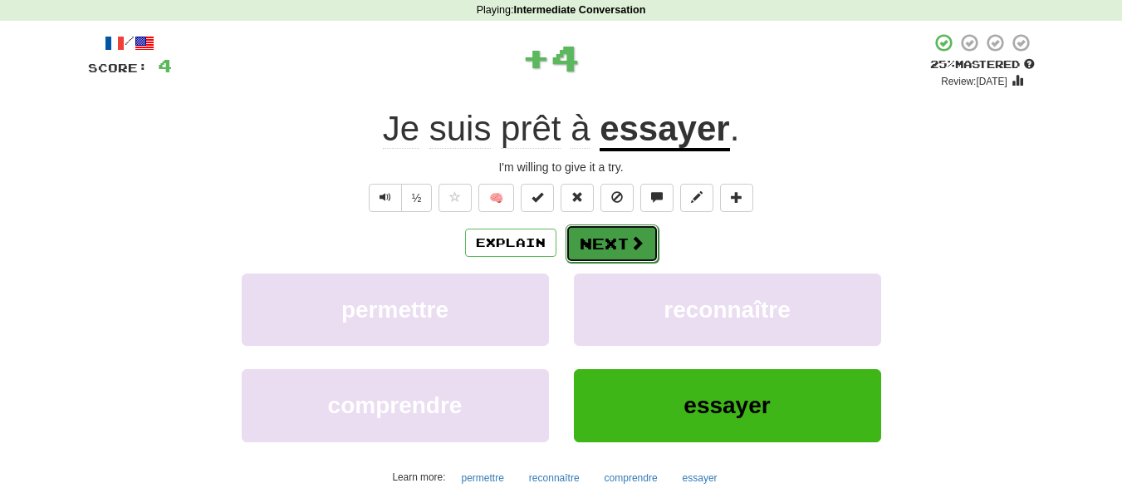
click at [606, 244] on button "Next" at bounding box center [612, 243] width 93 height 38
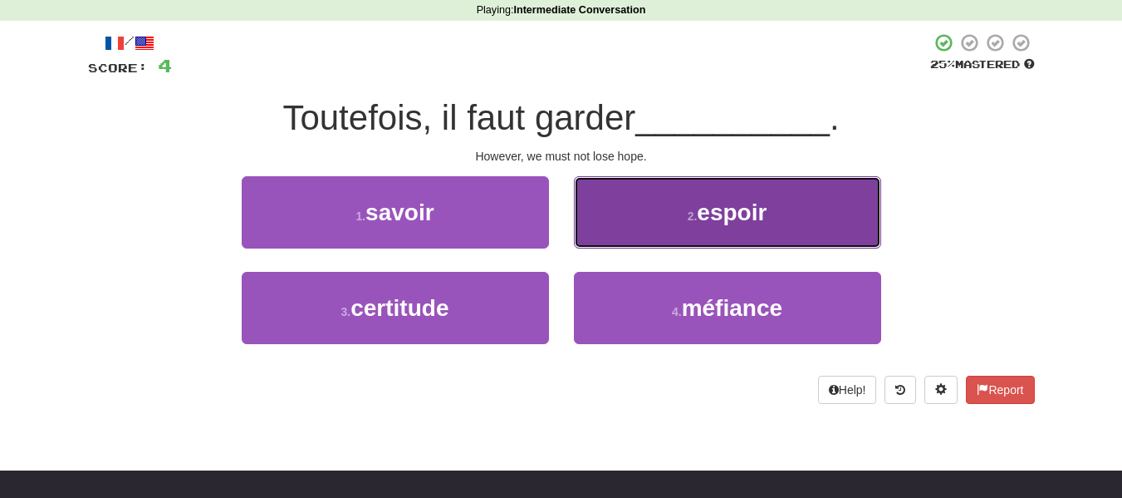
click at [624, 207] on button "2 . espoir" at bounding box center [727, 212] width 307 height 72
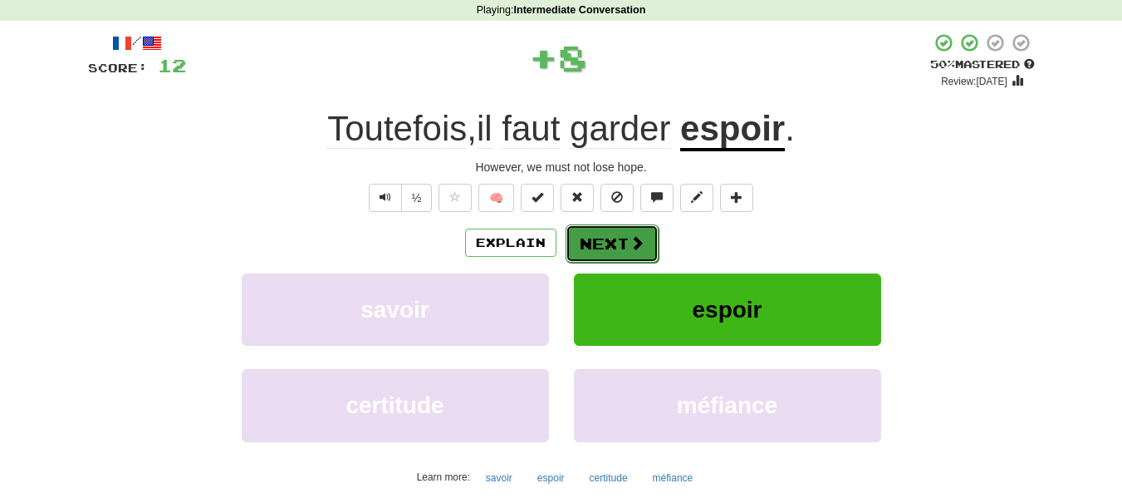
click at [630, 240] on span at bounding box center [637, 242] width 15 height 15
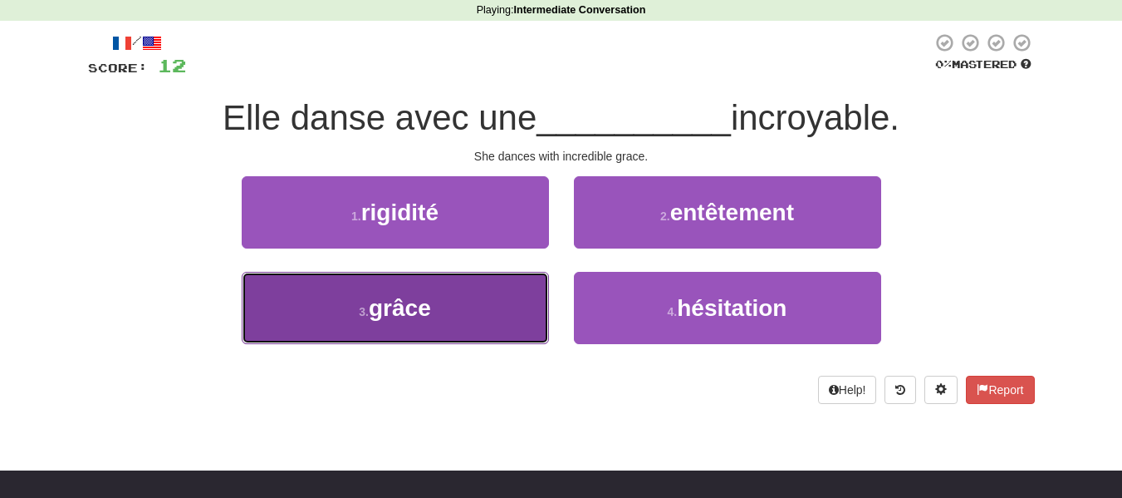
click at [494, 307] on button "3 . grâce" at bounding box center [395, 308] width 307 height 72
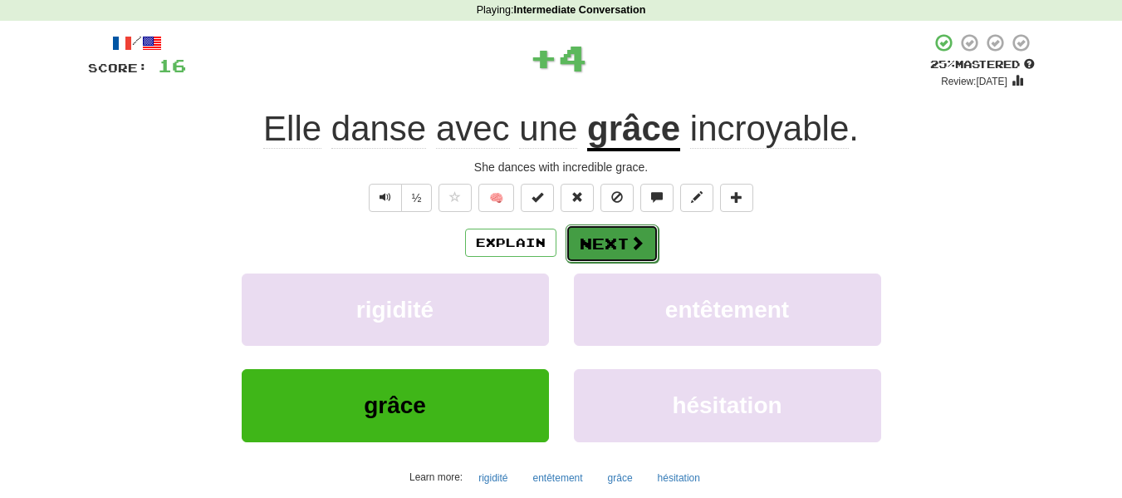
click at [594, 257] on button "Next" at bounding box center [612, 243] width 93 height 38
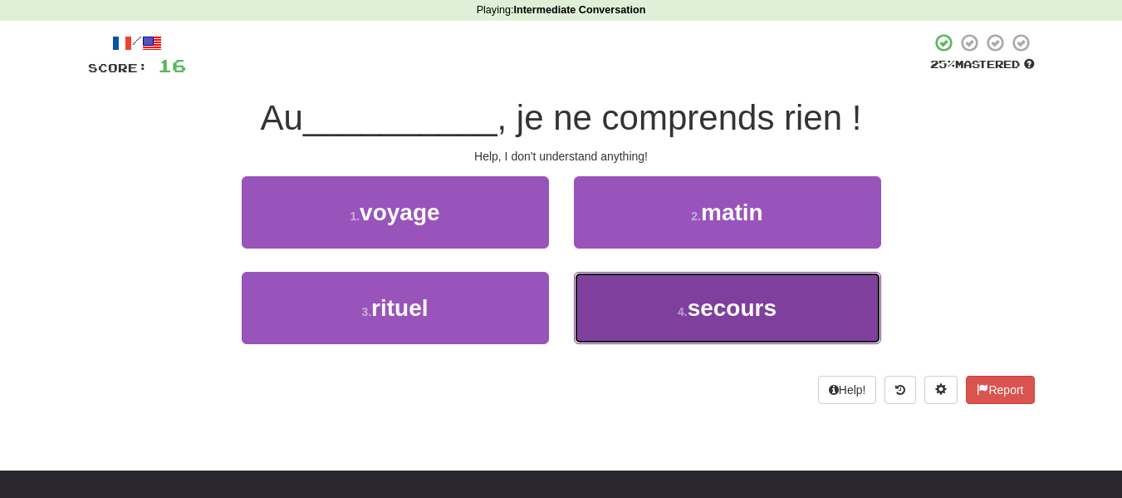
click at [654, 310] on button "4 . secours" at bounding box center [727, 308] width 307 height 72
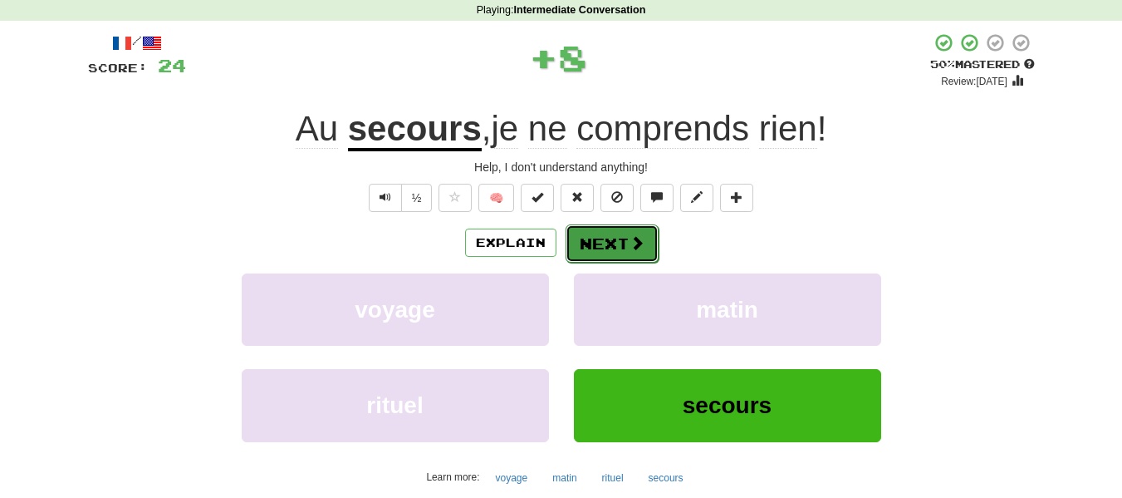
click at [602, 243] on button "Next" at bounding box center [612, 243] width 93 height 38
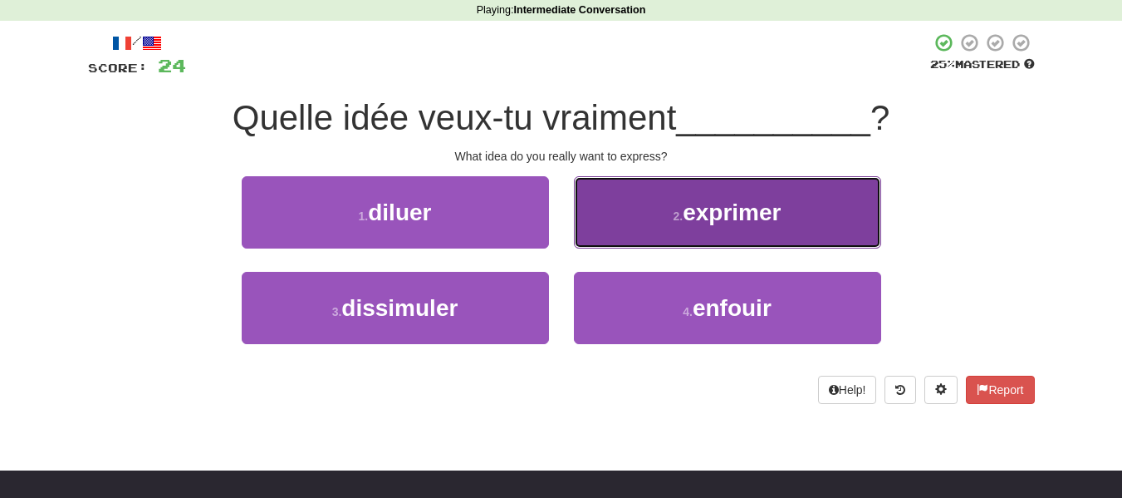
click at [622, 200] on button "2 . exprimer" at bounding box center [727, 212] width 307 height 72
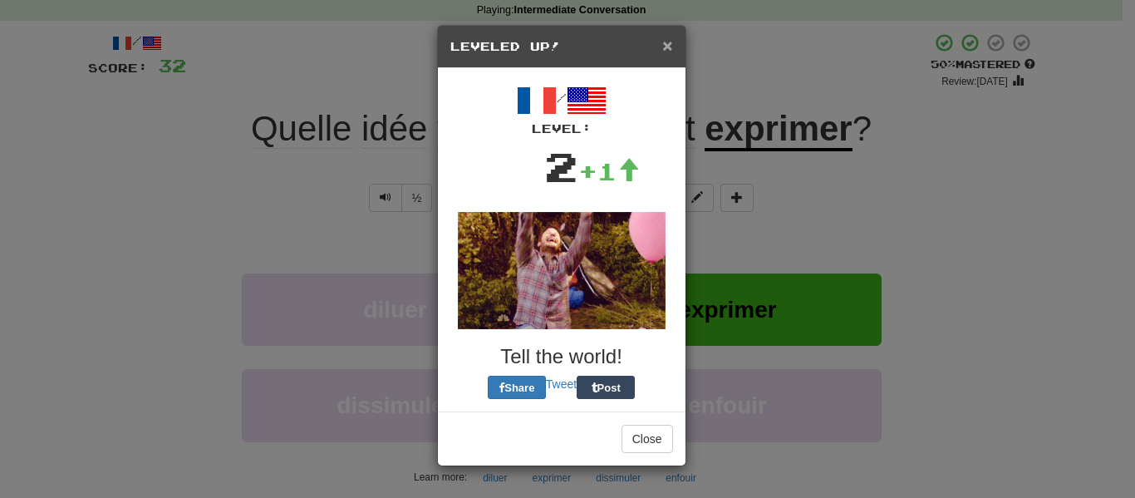
click at [667, 38] on span "×" at bounding box center [667, 45] width 10 height 19
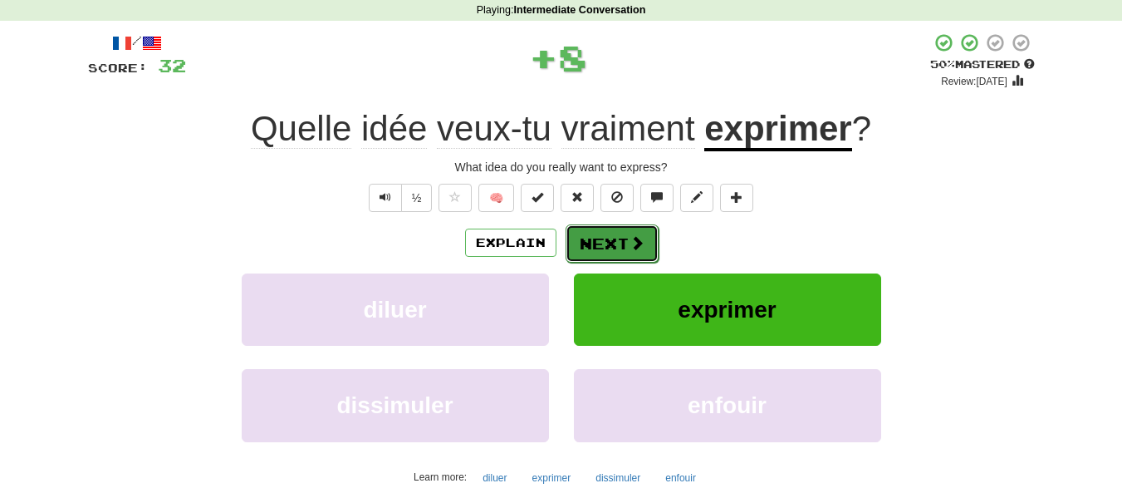
click at [638, 230] on button "Next" at bounding box center [612, 243] width 93 height 38
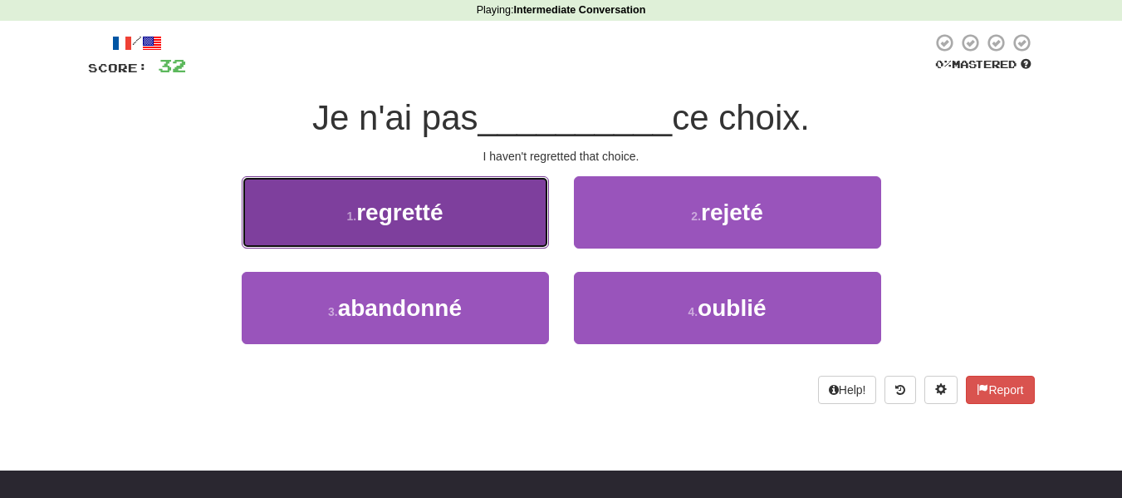
click at [443, 213] on span "regretté" at bounding box center [399, 212] width 86 height 26
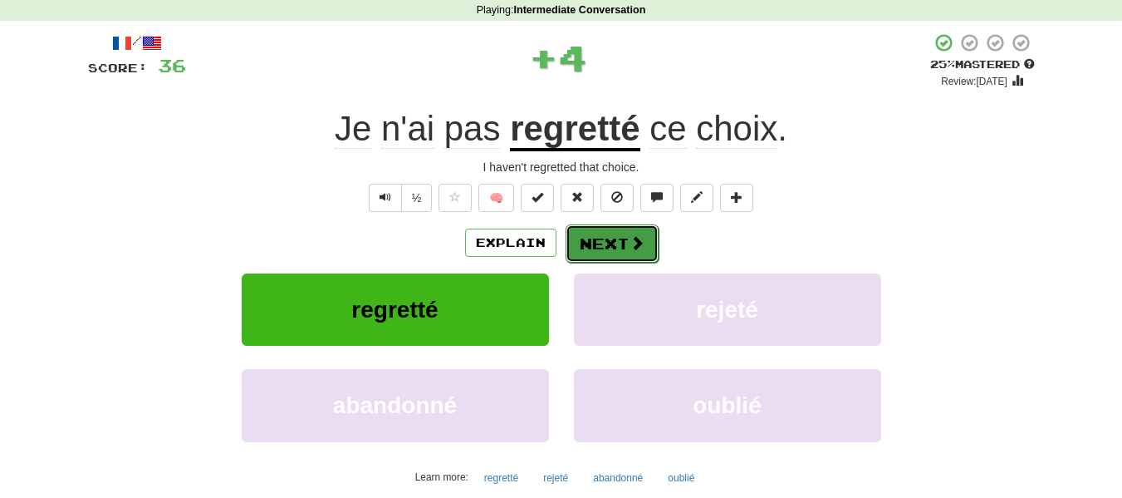
click at [587, 233] on button "Next" at bounding box center [612, 243] width 93 height 38
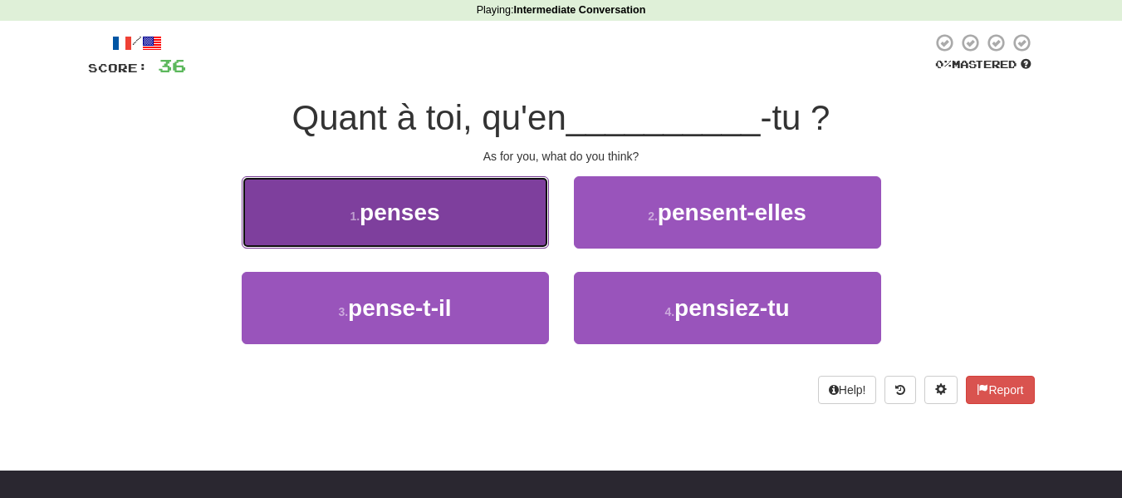
click at [432, 217] on span "penses" at bounding box center [400, 212] width 81 height 26
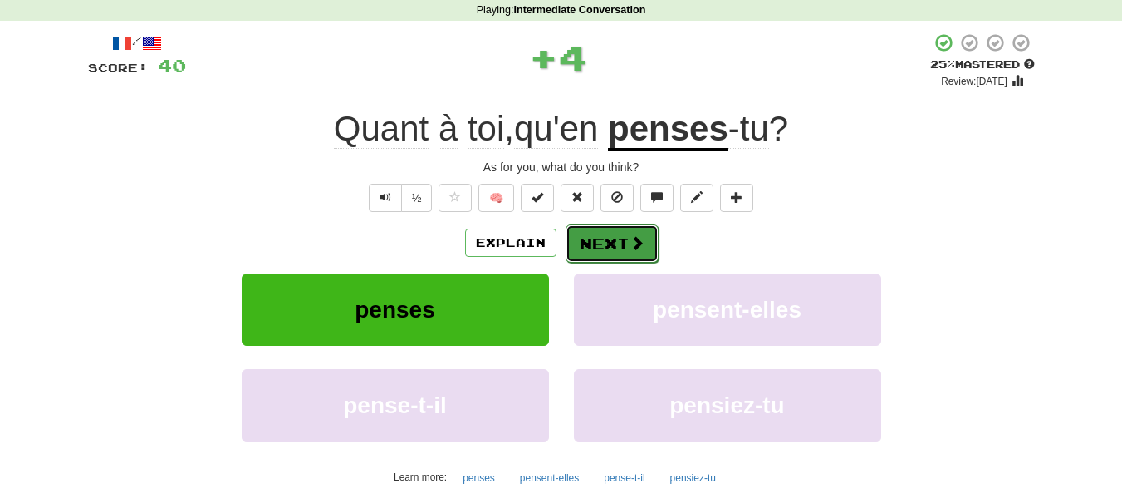
click at [605, 240] on button "Next" at bounding box center [612, 243] width 93 height 38
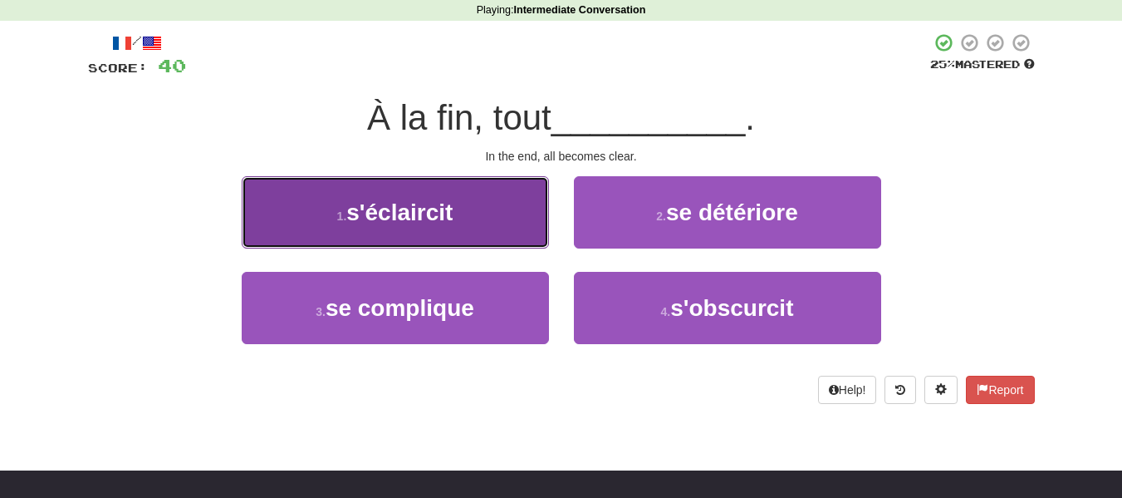
click at [460, 204] on button "1 . s'éclaircit" at bounding box center [395, 212] width 307 height 72
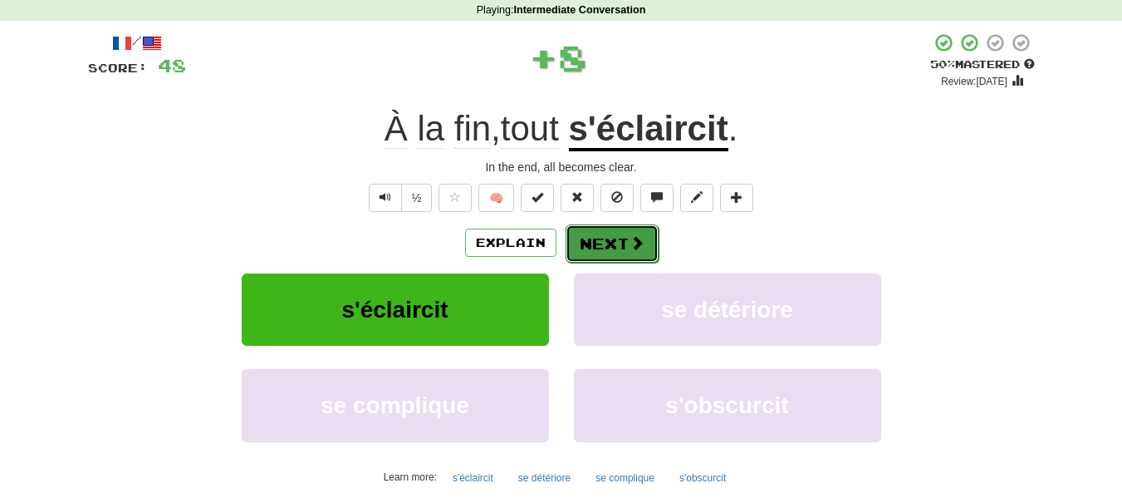
click at [632, 240] on span at bounding box center [637, 242] width 15 height 15
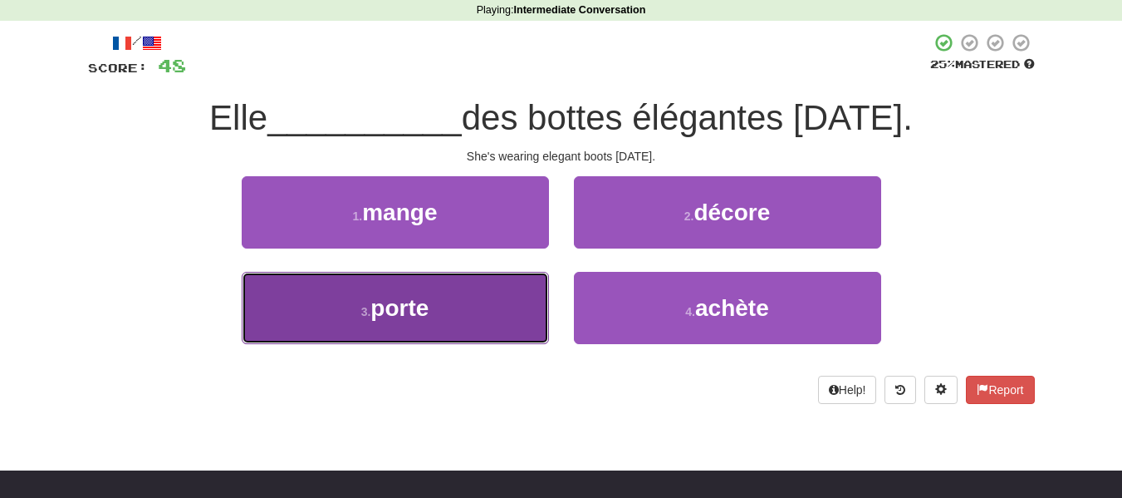
click at [461, 295] on button "3 . porte" at bounding box center [395, 308] width 307 height 72
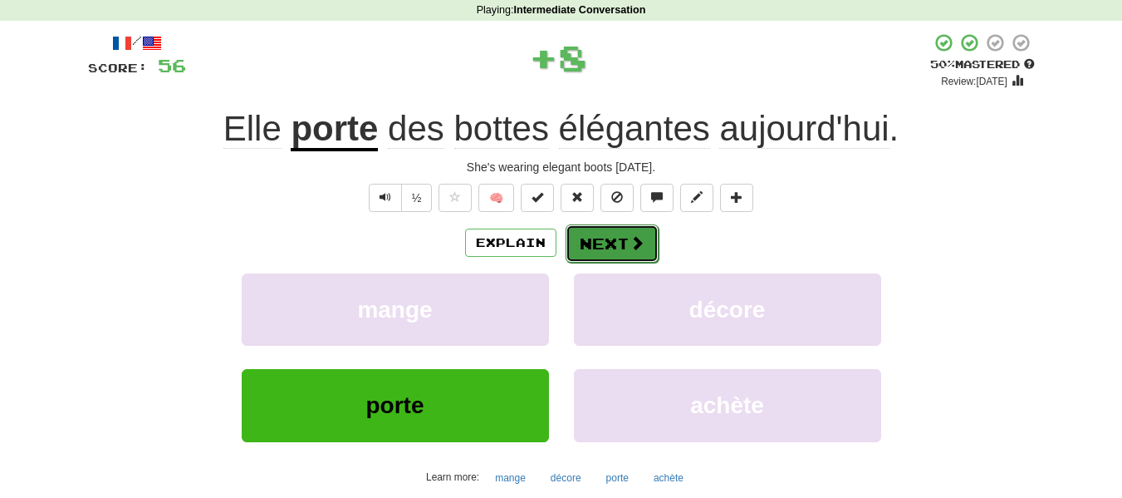
click at [600, 232] on button "Next" at bounding box center [612, 243] width 93 height 38
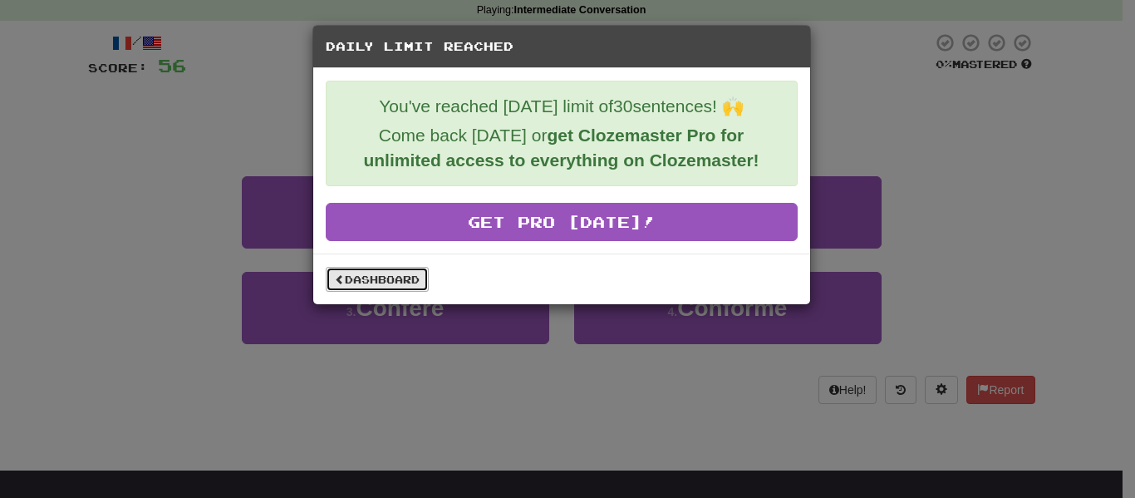
click at [396, 282] on link "Dashboard" at bounding box center [377, 279] width 103 height 25
